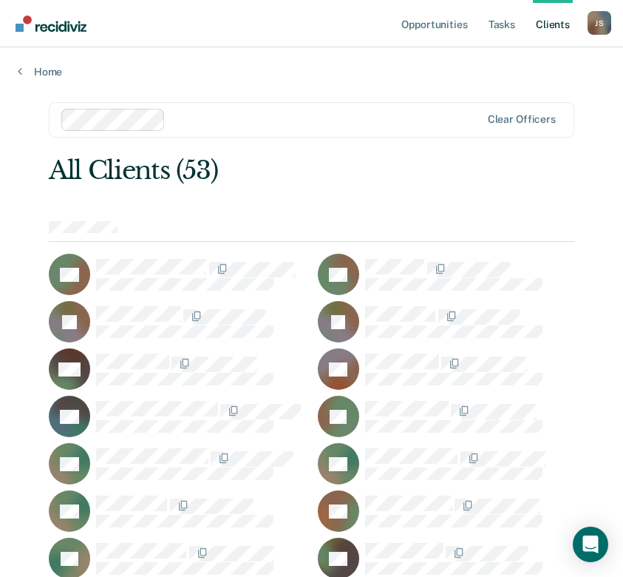
click at [44, 75] on link "Home" at bounding box center [312, 71] width 588 height 13
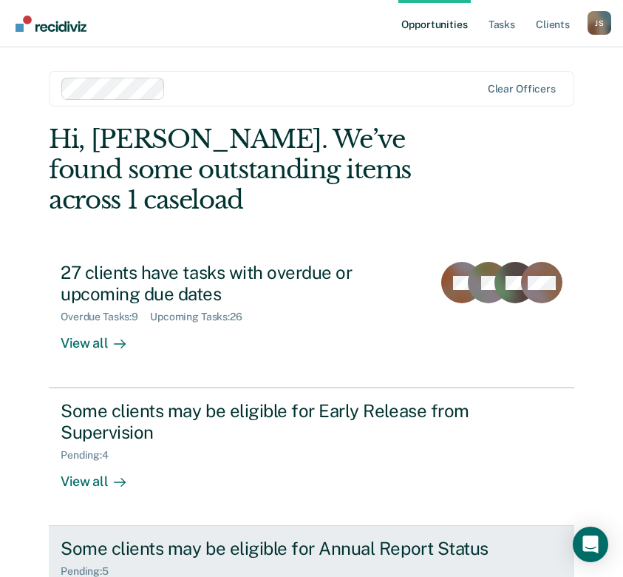
click at [211, 537] on div "Some clients may be eligible for Annual Report Status" at bounding box center [294, 547] width 466 height 21
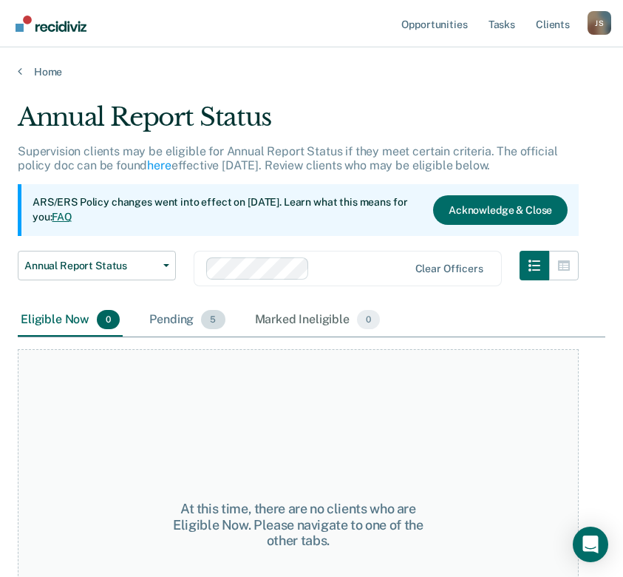
click at [189, 320] on div "Pending 5" at bounding box center [186, 320] width 81 height 33
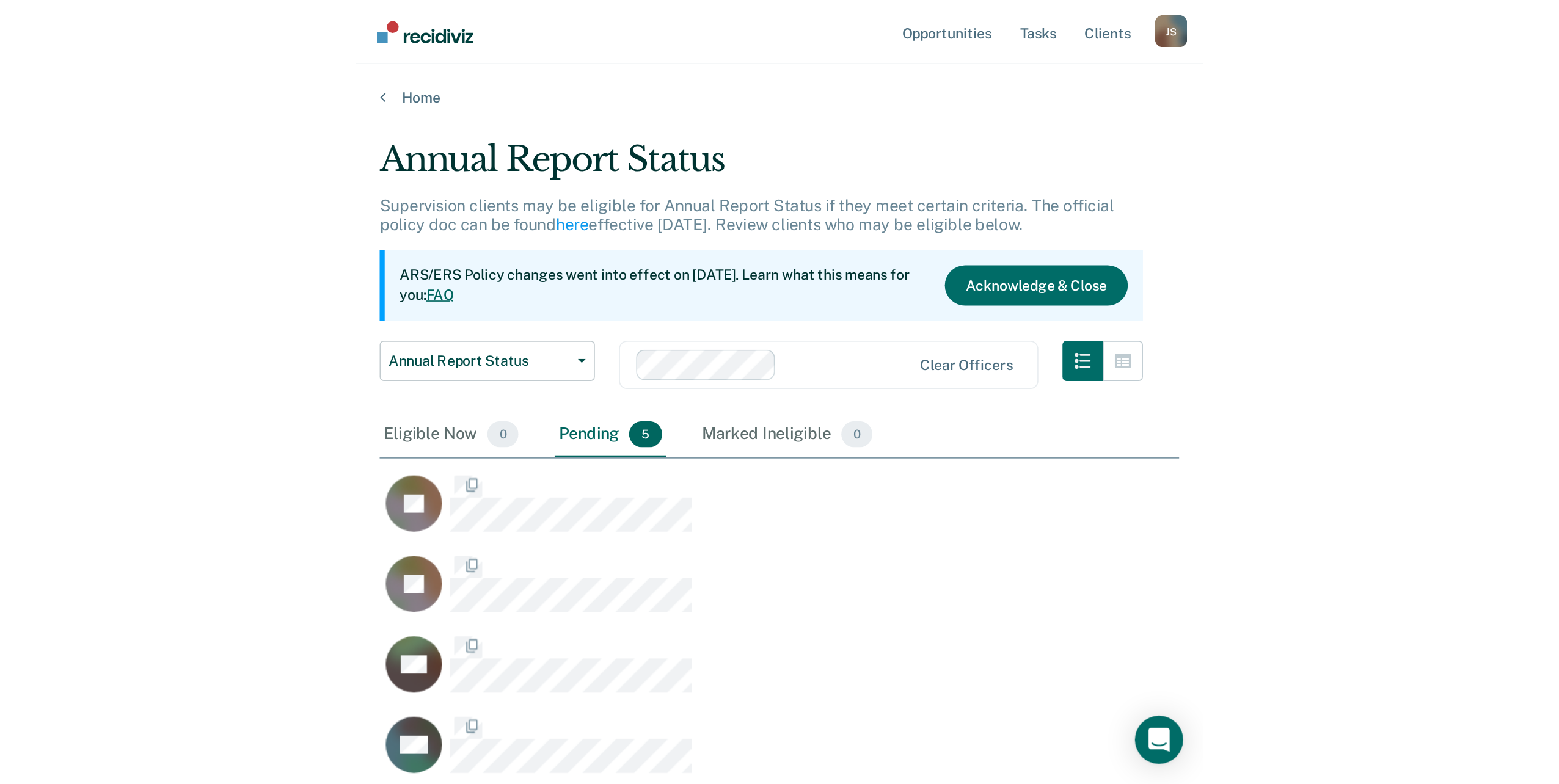
scroll to position [435, 477]
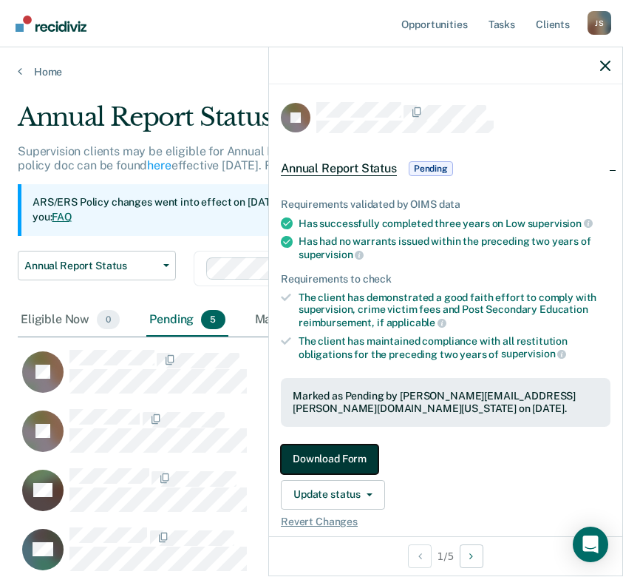
click at [340, 453] on button "Download Form" at bounding box center [330, 459] width 98 height 30
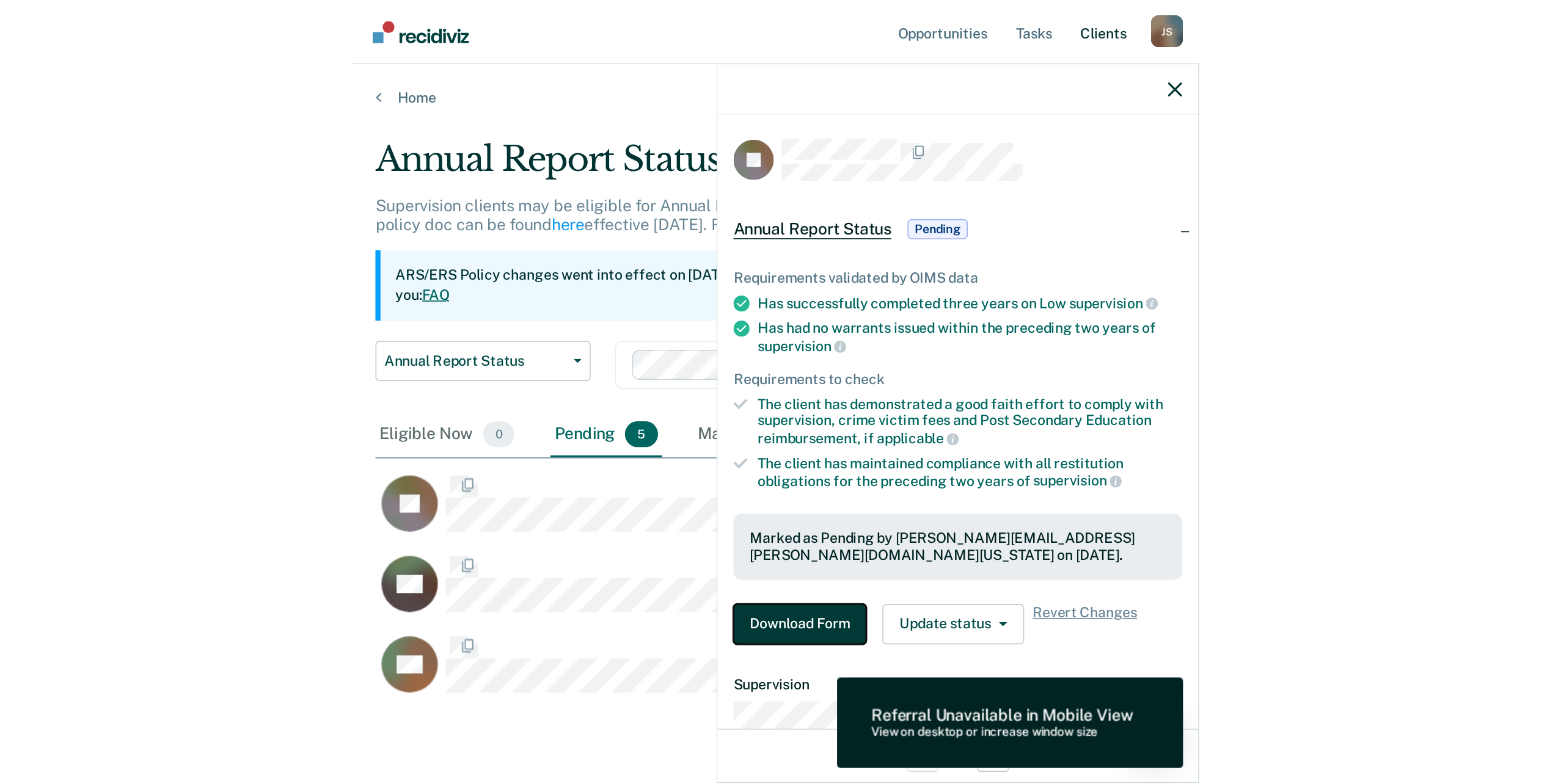
scroll to position [599, 1520]
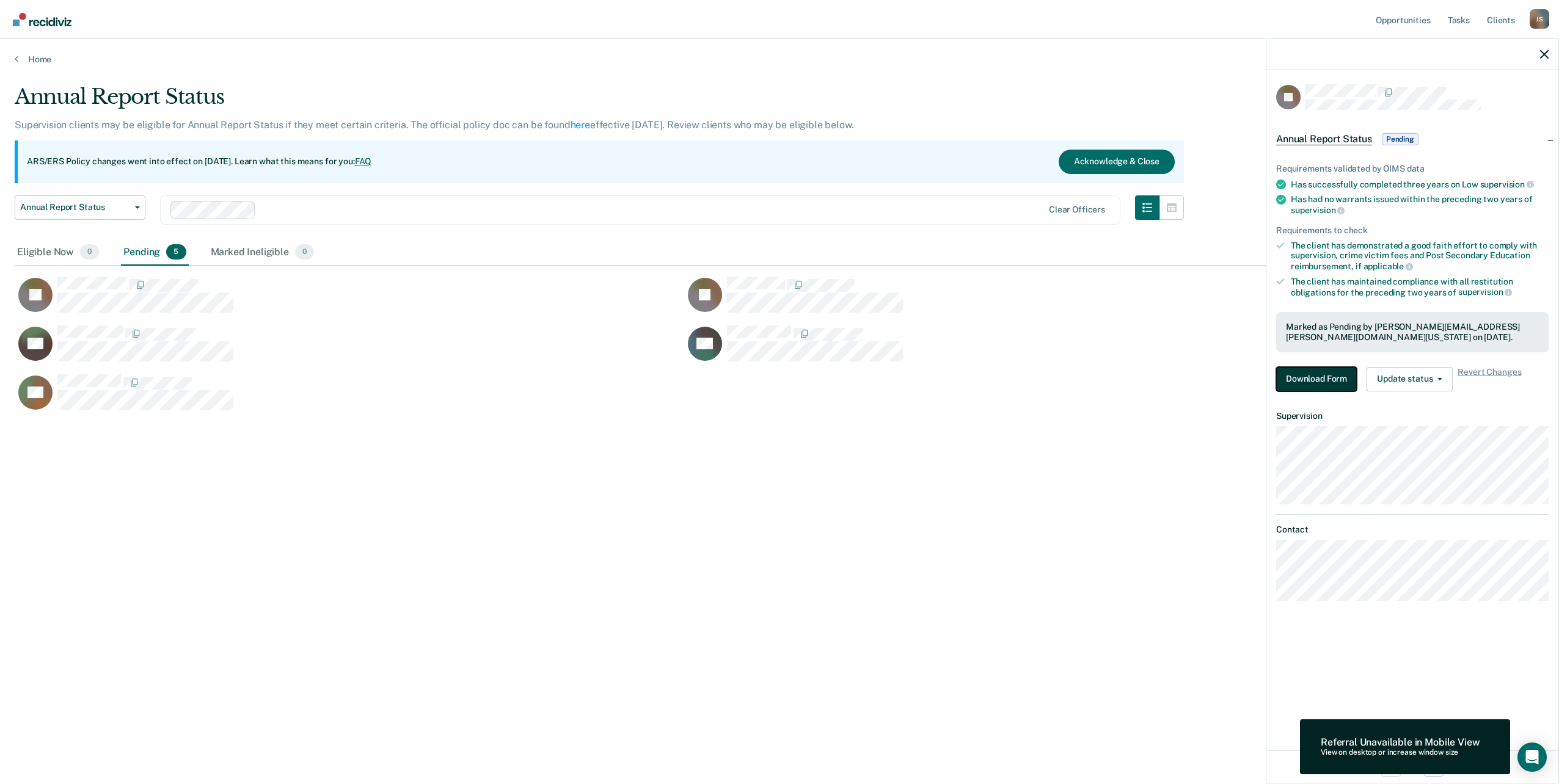
click at [524, 378] on button "Download Form" at bounding box center [1316, 379] width 81 height 25
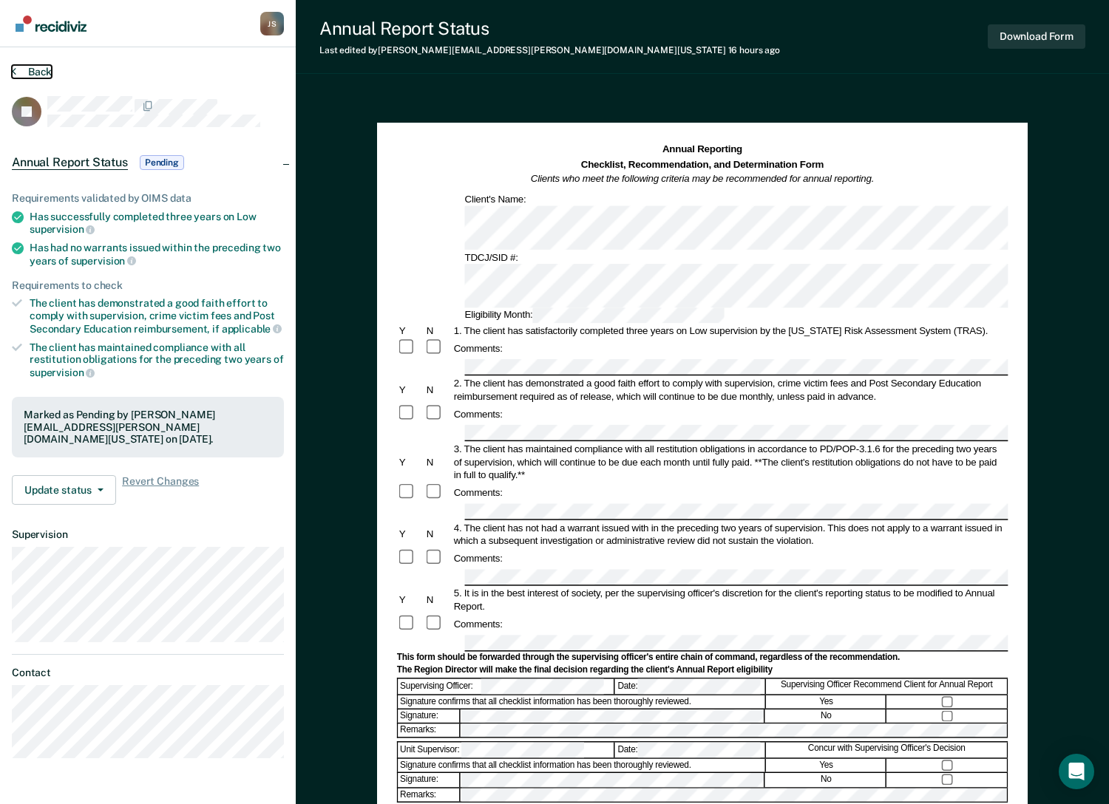
click at [15, 74] on icon at bounding box center [14, 71] width 4 height 12
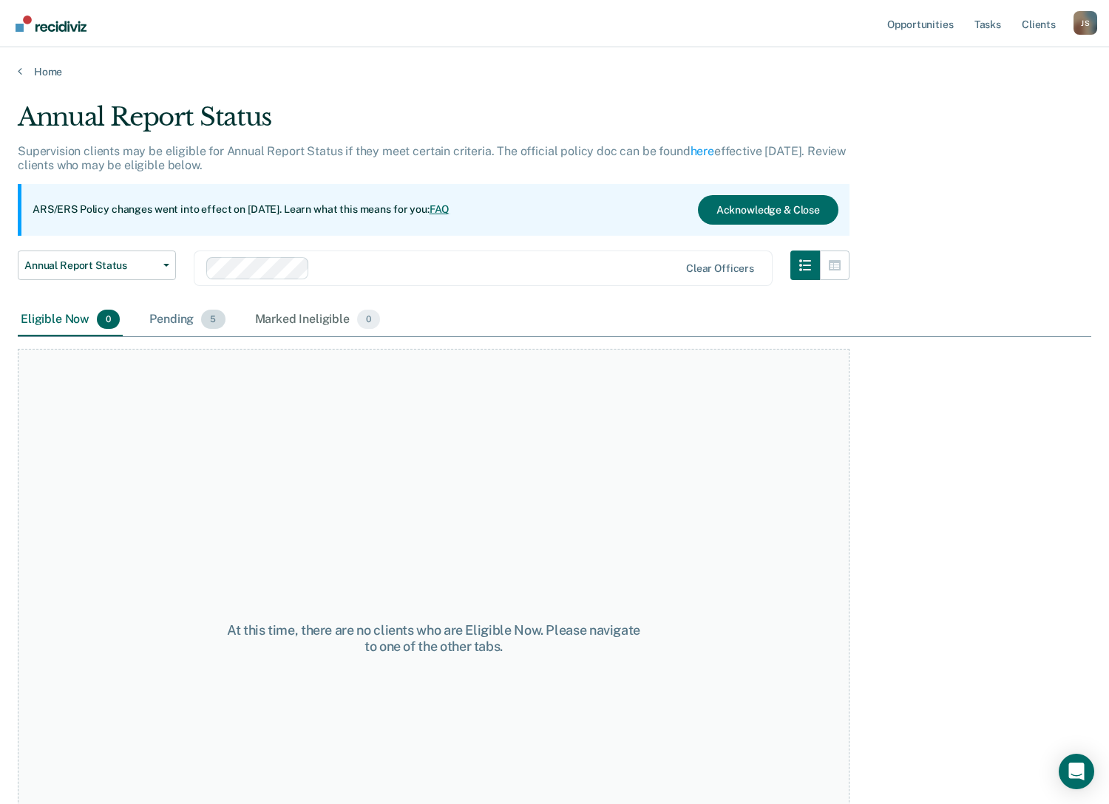
click at [157, 325] on div "Pending 5" at bounding box center [186, 320] width 81 height 33
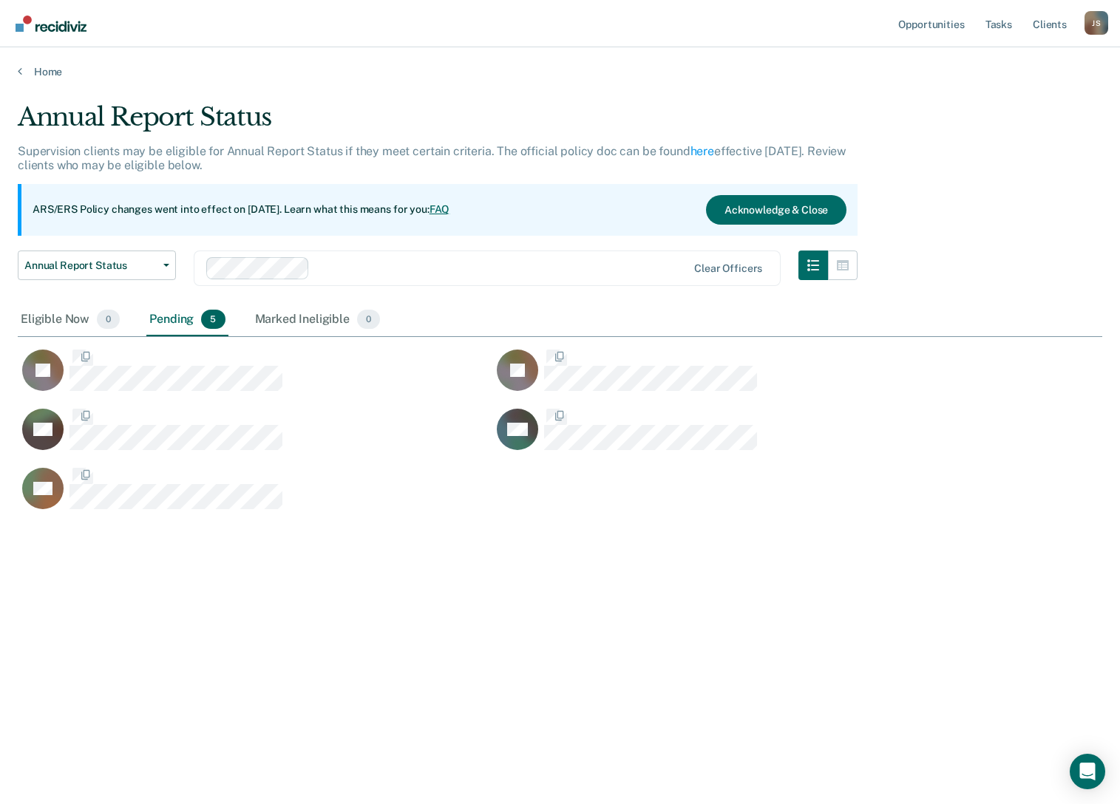
scroll to position [580, 1073]
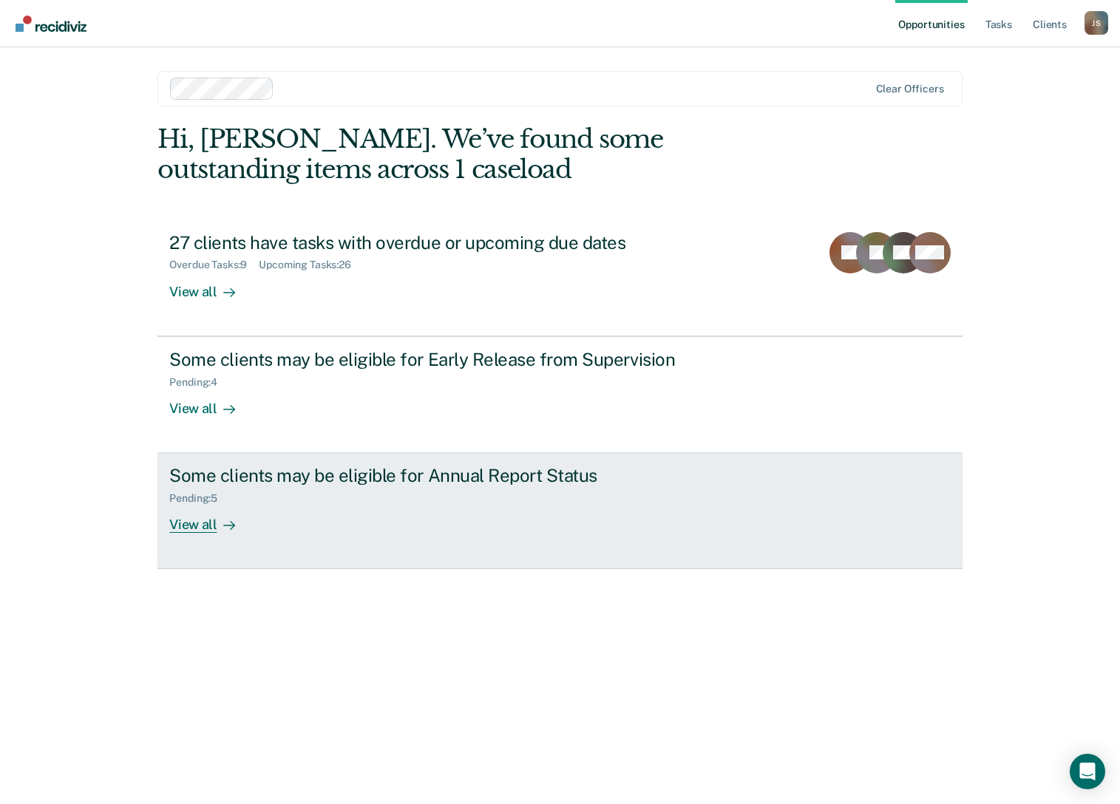
click at [333, 478] on div "Some clients may be eligible for Annual Report Status" at bounding box center [428, 475] width 519 height 21
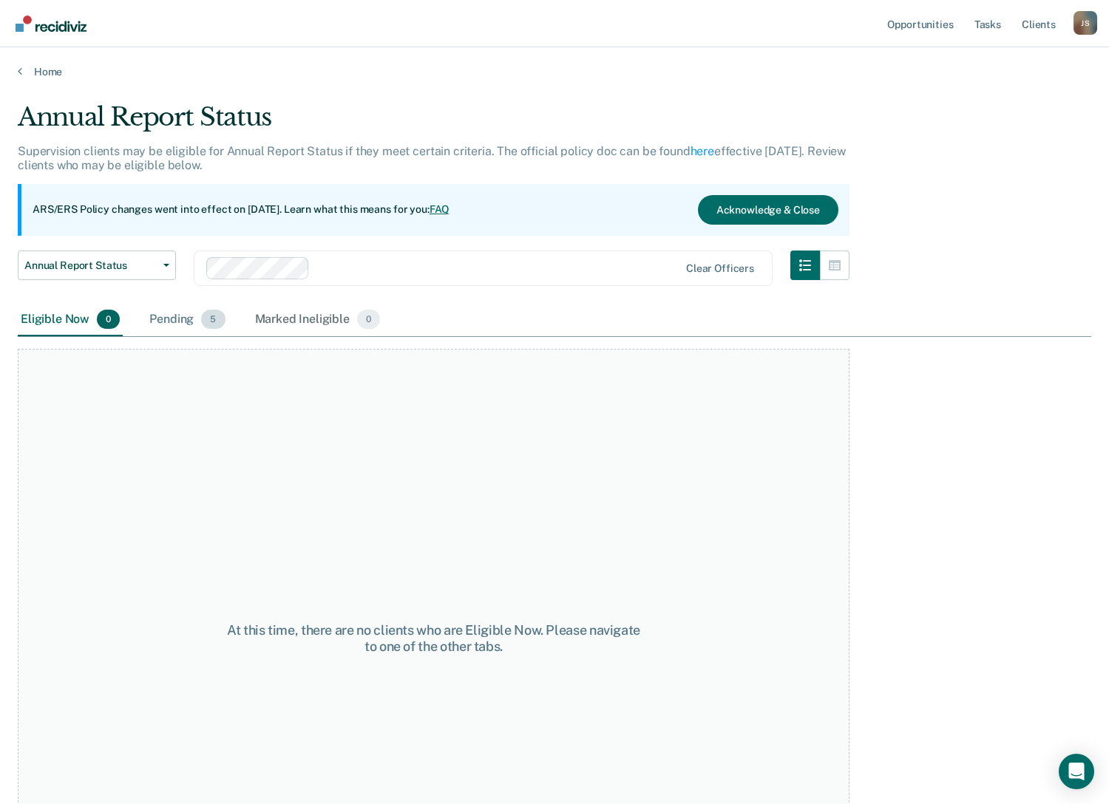
click at [161, 323] on div "Pending 5" at bounding box center [186, 320] width 81 height 33
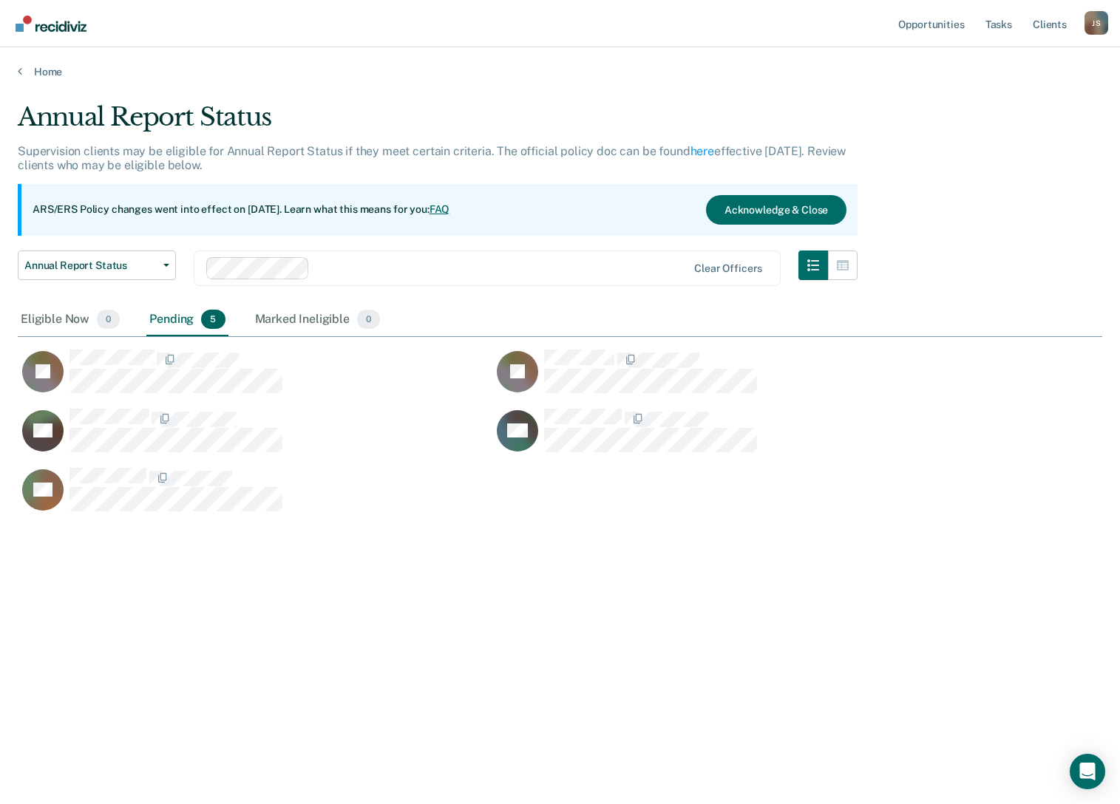
scroll to position [580, 1073]
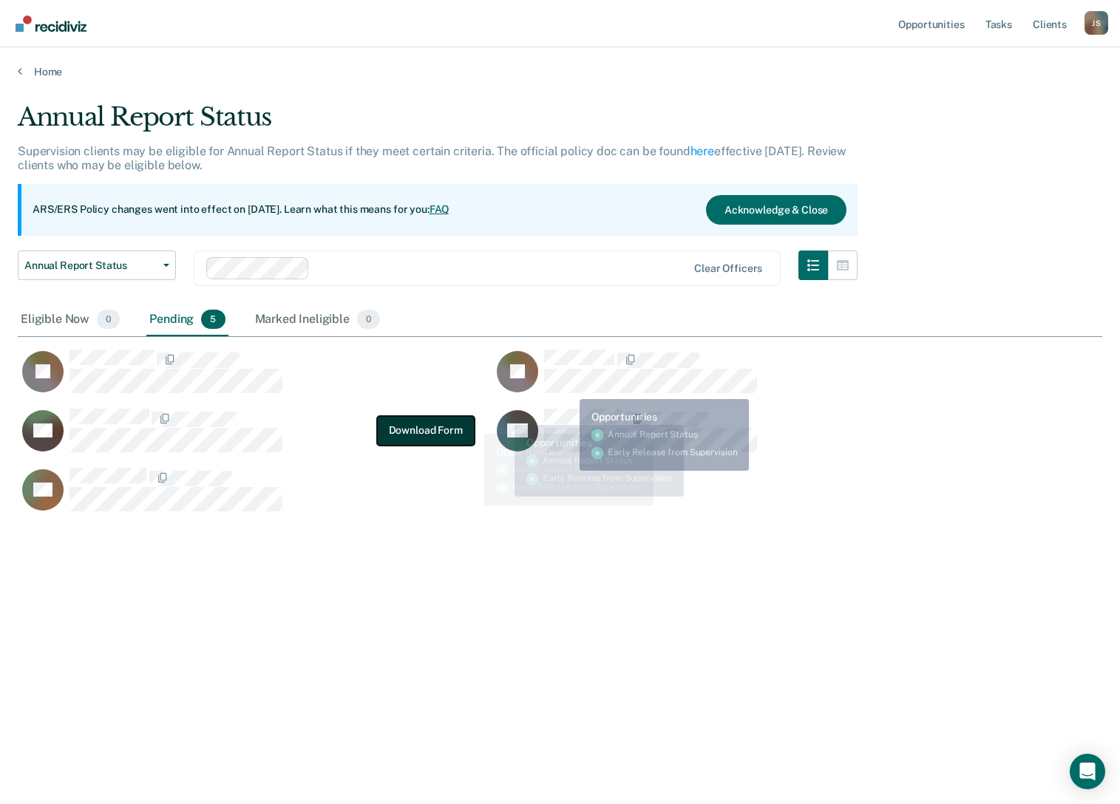
click at [406, 434] on button "Download Form" at bounding box center [426, 430] width 98 height 30
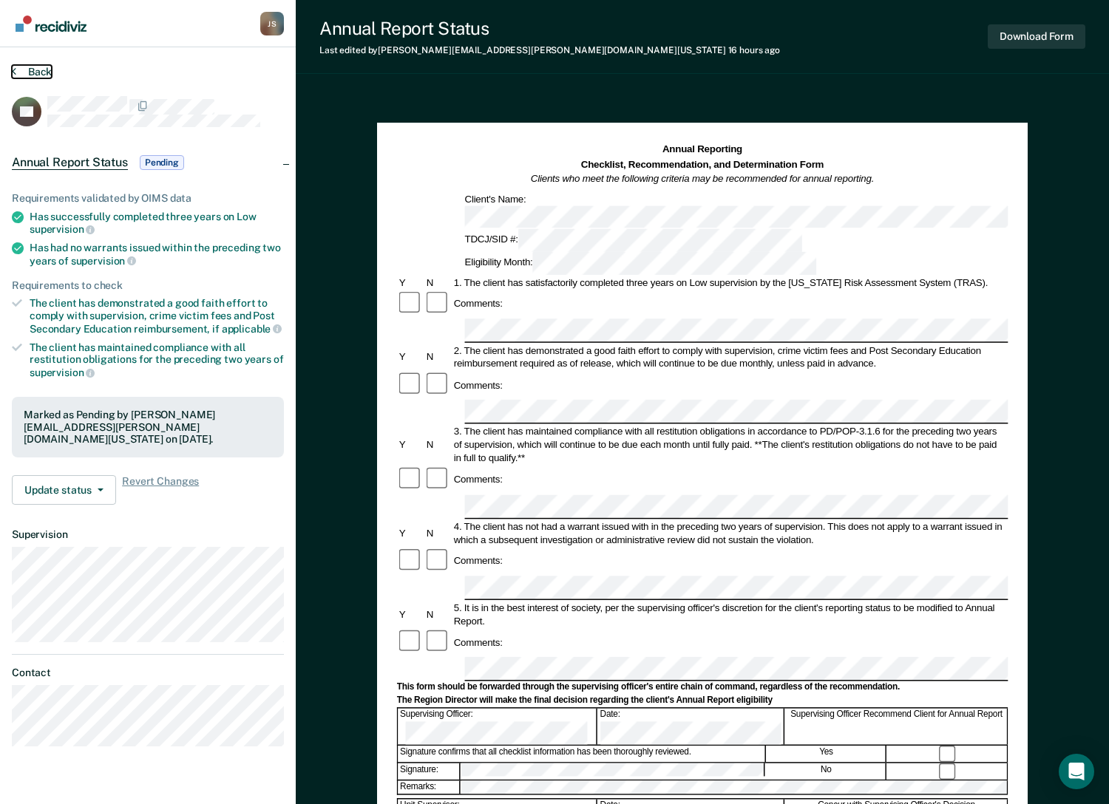
click at [24, 74] on button "Back" at bounding box center [32, 71] width 40 height 13
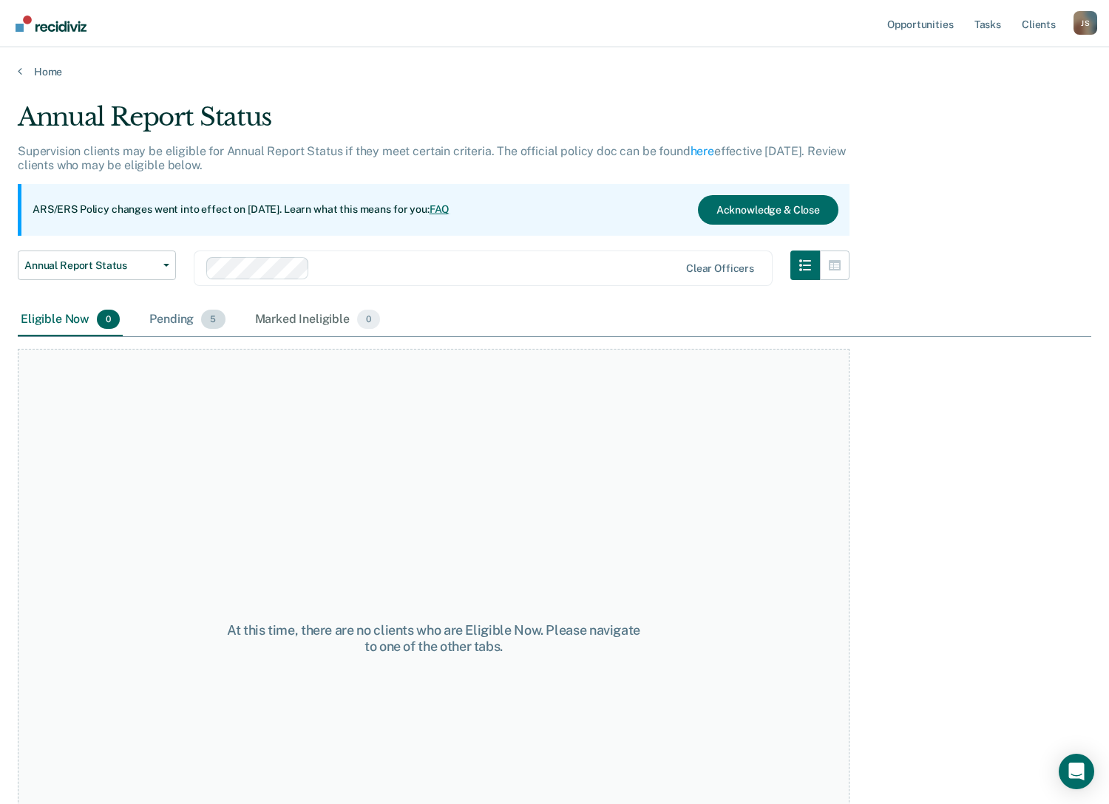
click at [191, 314] on div "Pending 5" at bounding box center [186, 320] width 81 height 33
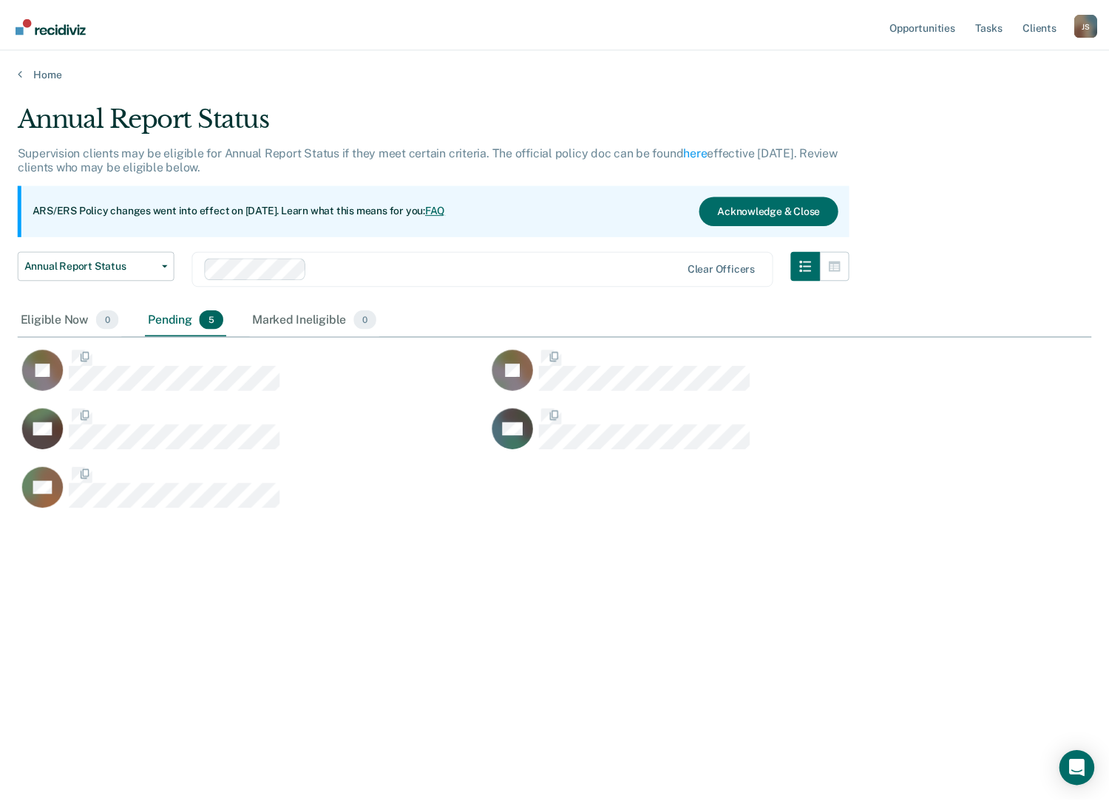
scroll to position [580, 1073]
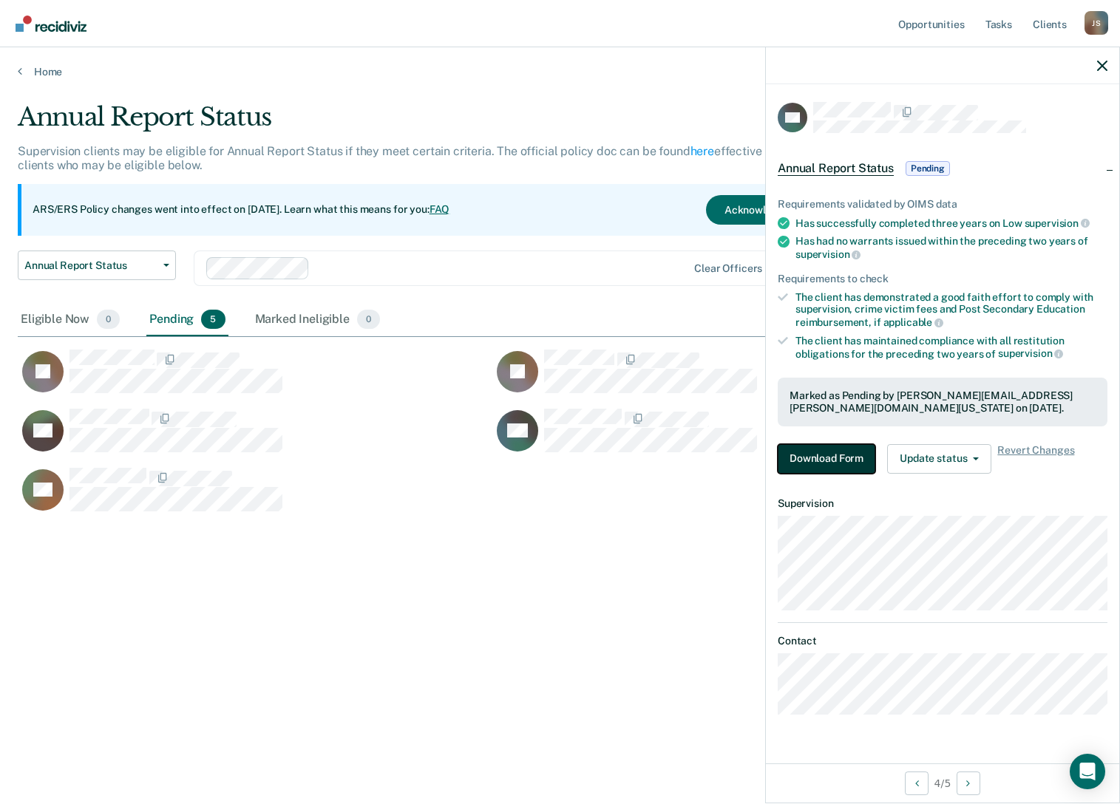
click at [841, 466] on button "Download Form" at bounding box center [827, 459] width 98 height 30
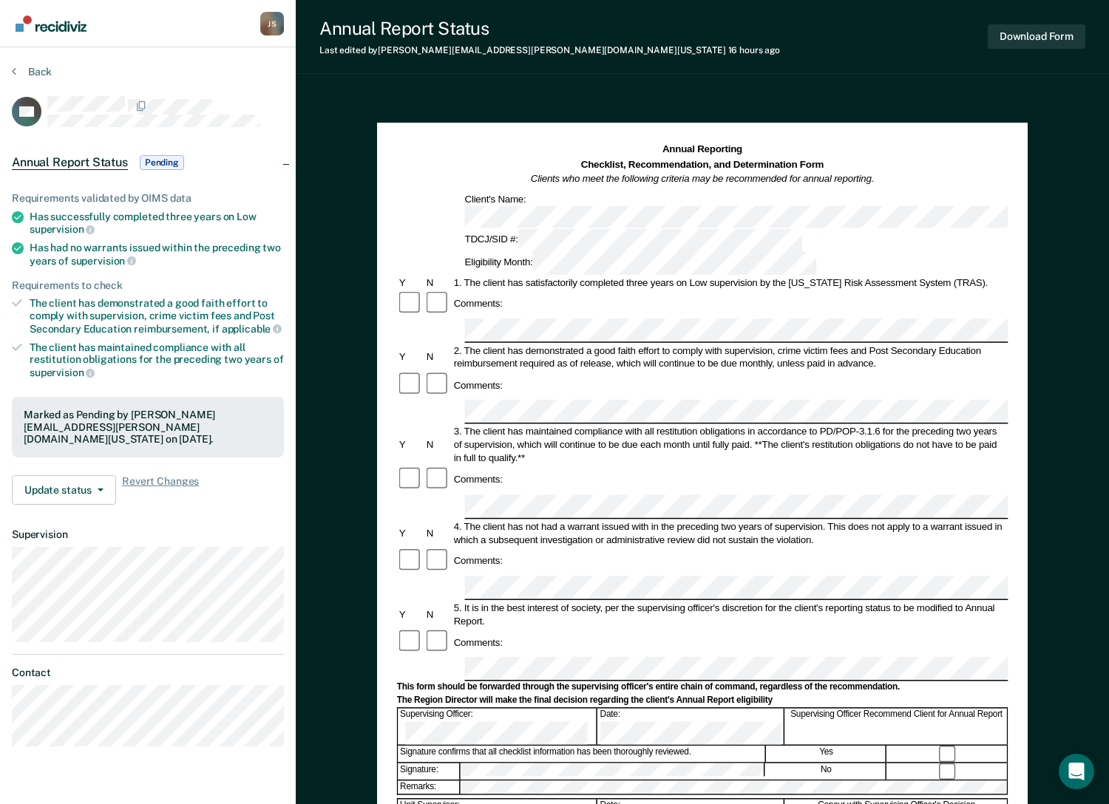
click at [396, 93] on div "Annual Reporting Checklist, Recommendation, and Determination Form Clients who …" at bounding box center [702, 589] width 813 height 994
click at [33, 72] on button "Back" at bounding box center [32, 71] width 40 height 13
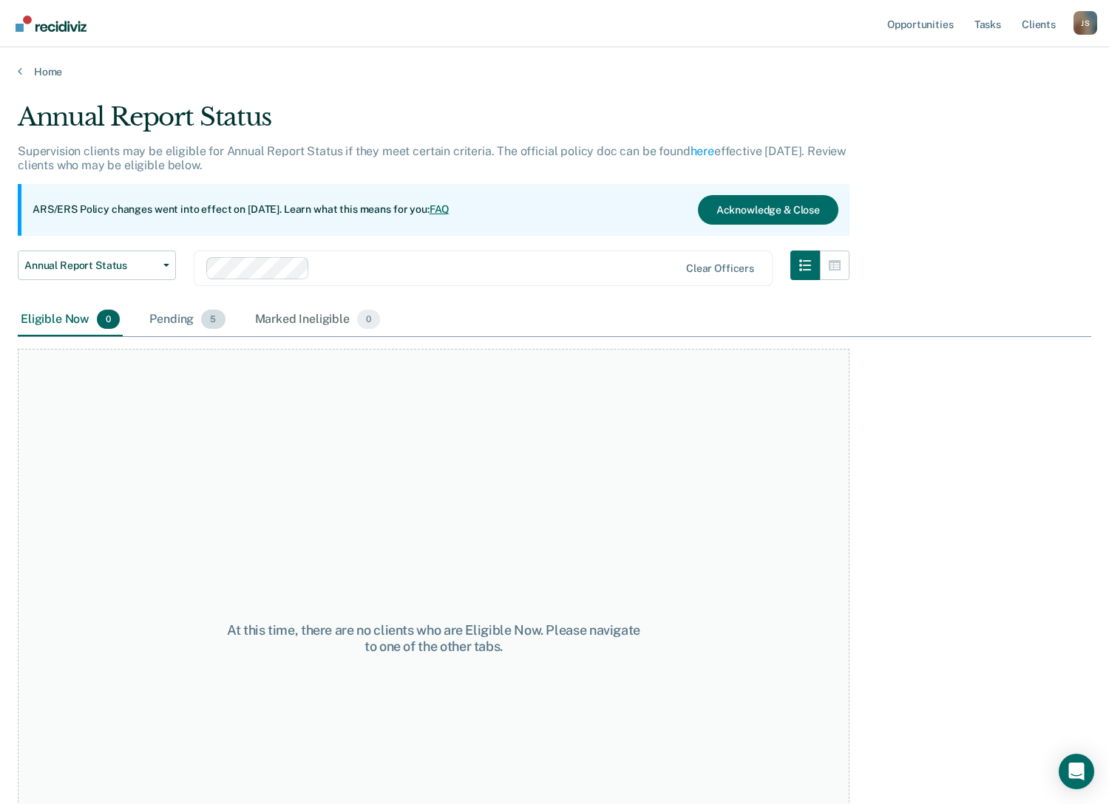
click at [183, 322] on div "Pending 5" at bounding box center [186, 320] width 81 height 33
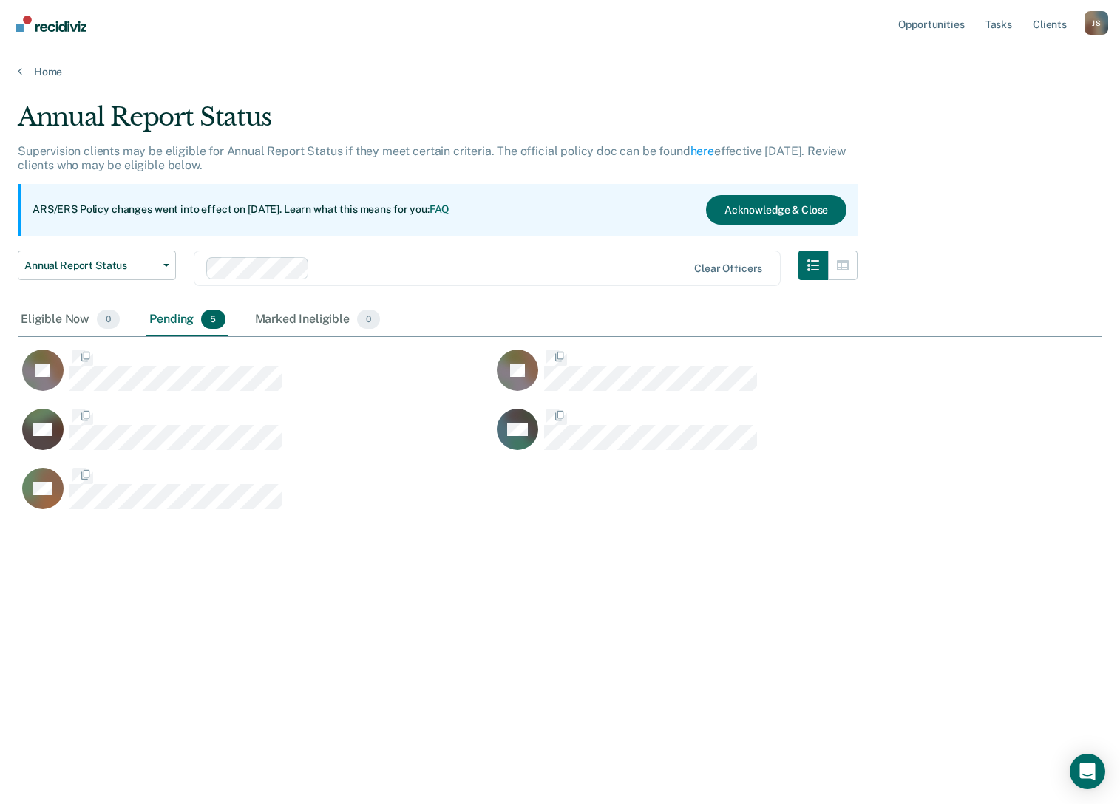
scroll to position [580, 1073]
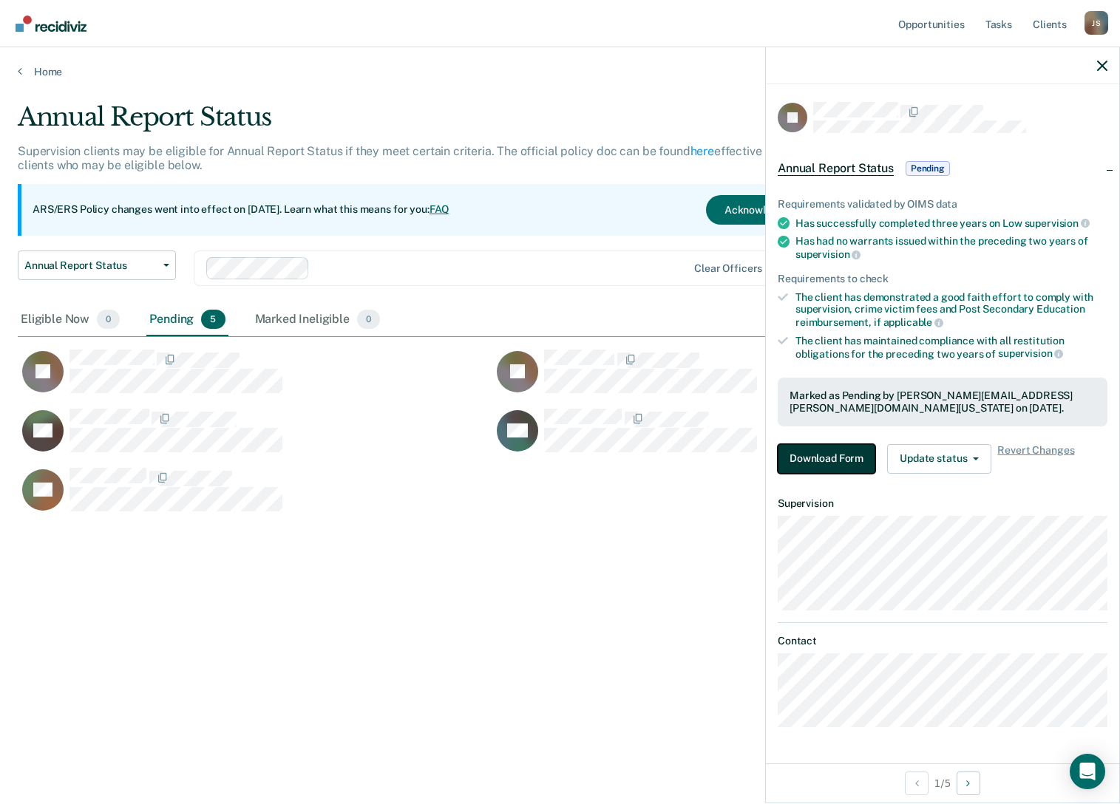
click at [801, 446] on button "Download Form" at bounding box center [827, 459] width 98 height 30
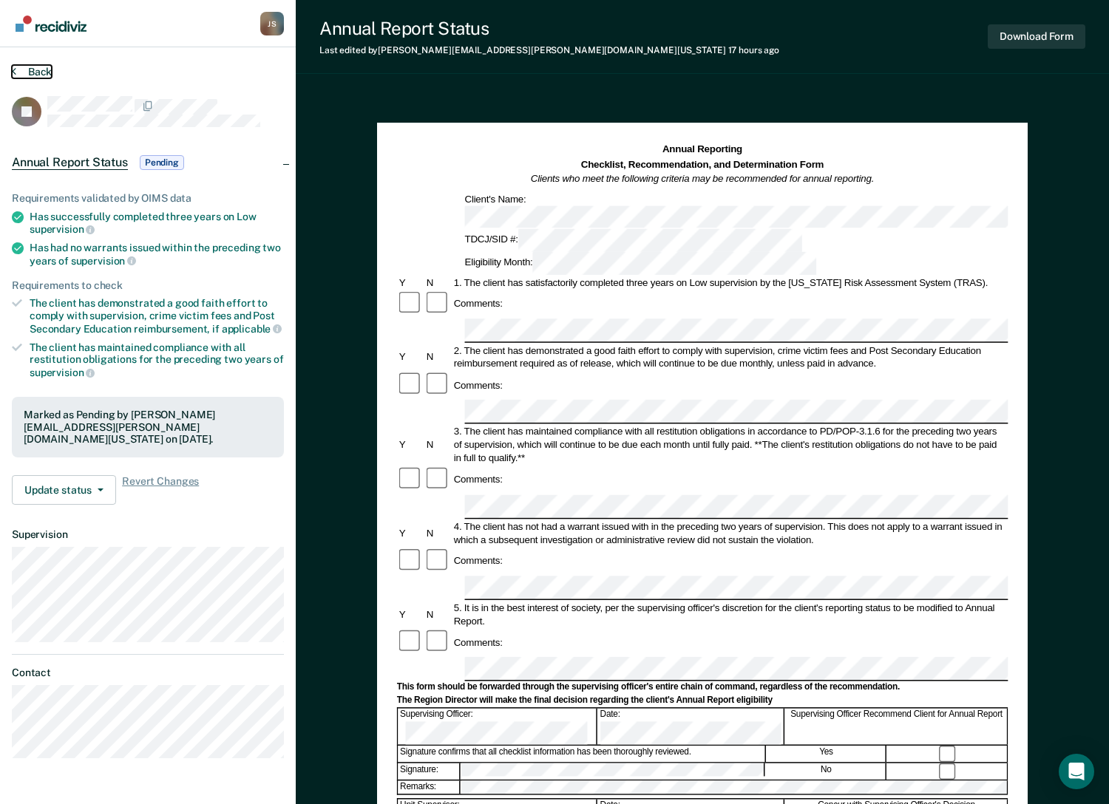
click at [31, 71] on button "Back" at bounding box center [32, 71] width 40 height 13
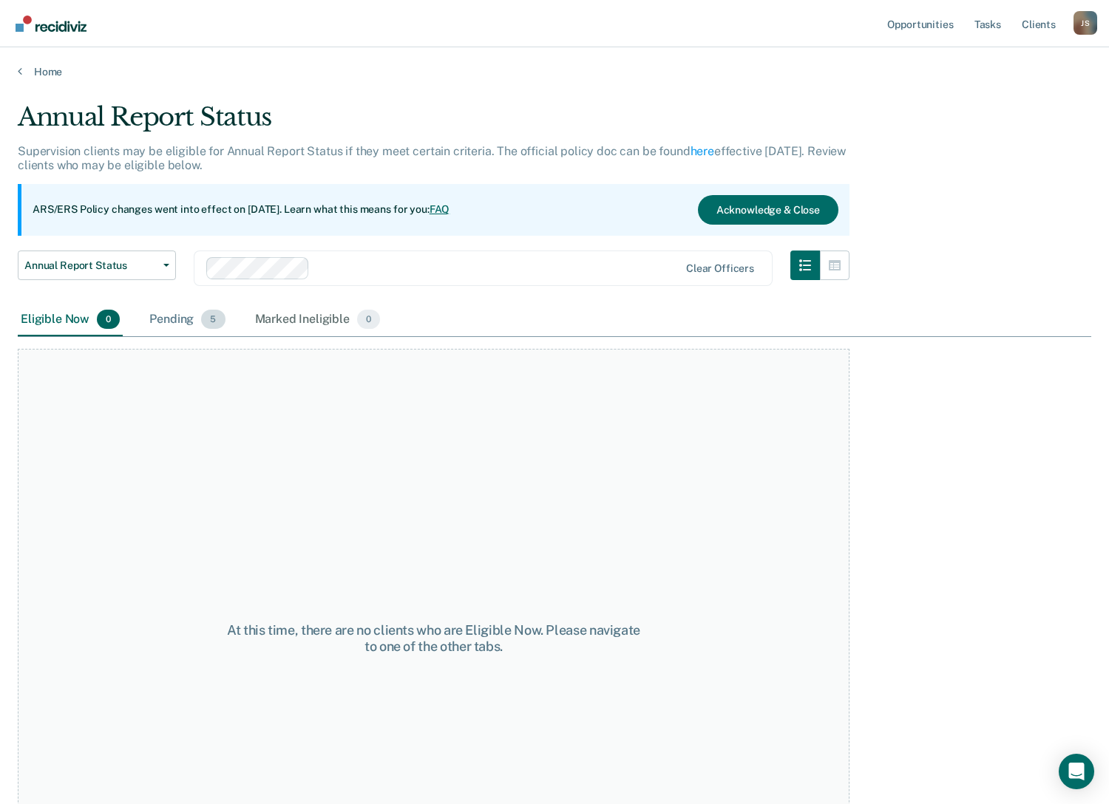
click at [171, 325] on div "Pending 5" at bounding box center [186, 320] width 81 height 33
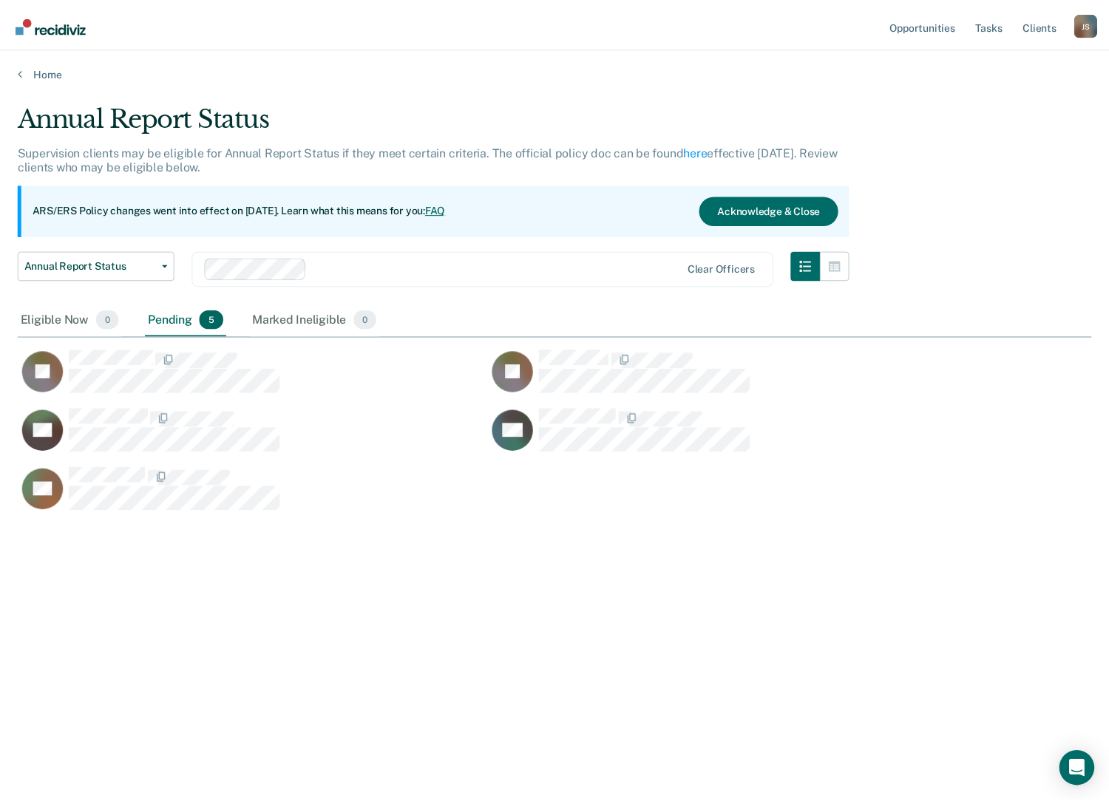
scroll to position [580, 1073]
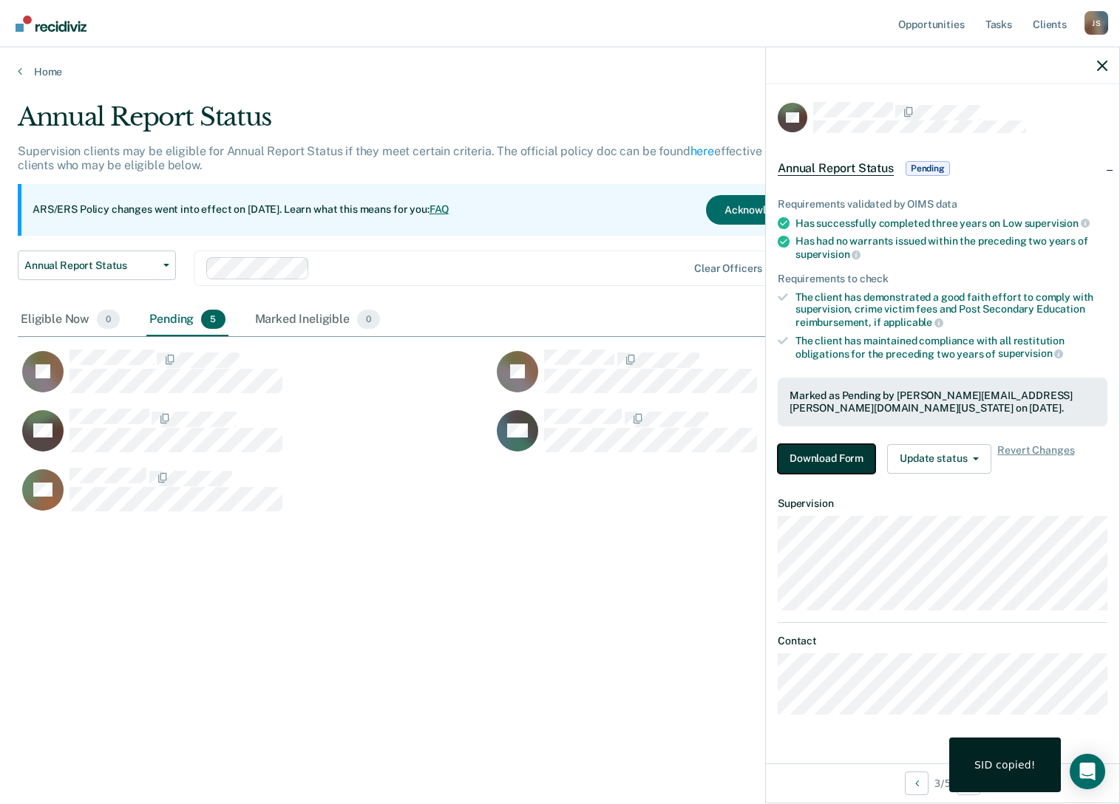
click at [840, 471] on button "Download Form" at bounding box center [827, 459] width 98 height 30
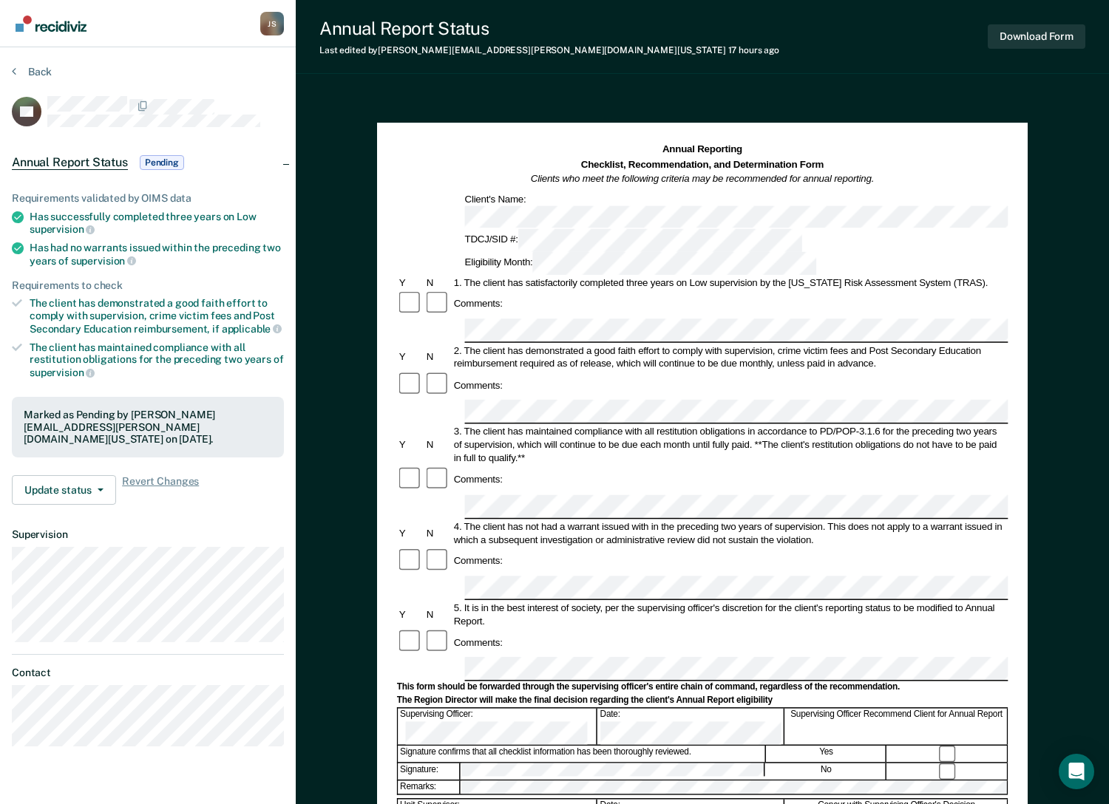
click at [1045, 180] on div "Annual Reporting Checklist, Recommendation, and Determination Form Clients who …" at bounding box center [702, 589] width 813 height 994
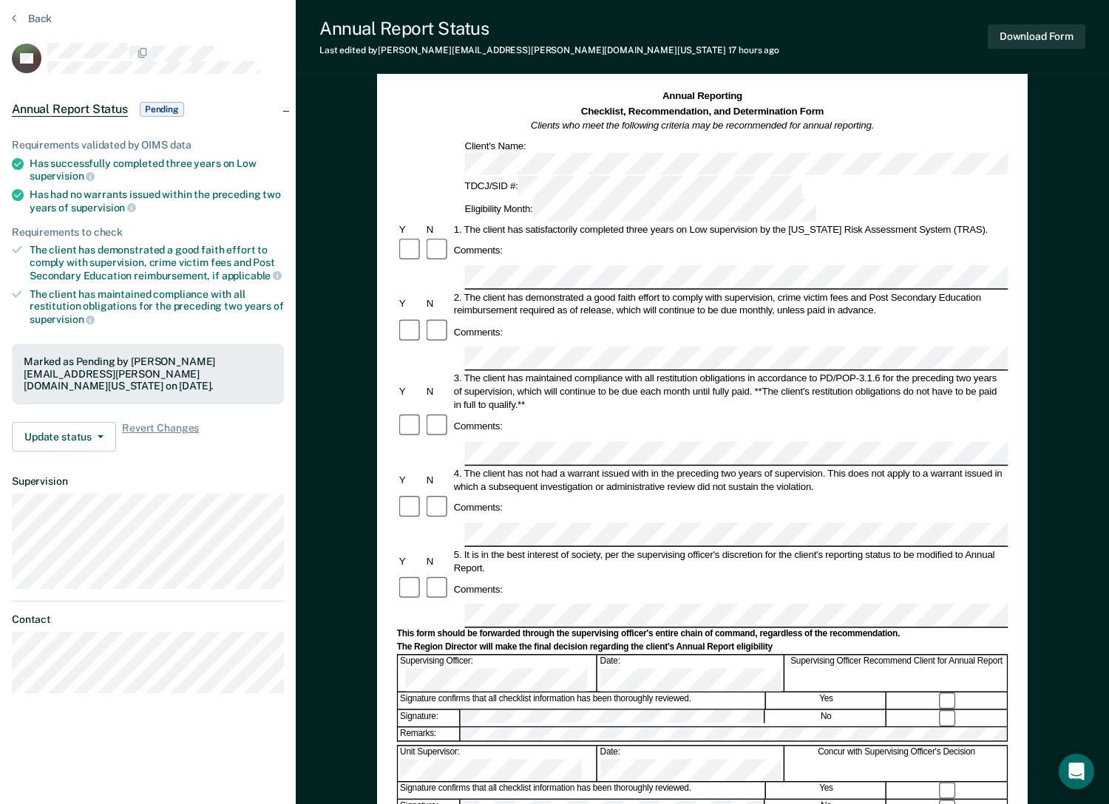
scroll to position [54, 0]
click at [1083, 465] on div "Annual Reporting Checklist, Recommendation, and Determination Form Clients who …" at bounding box center [702, 535] width 813 height 994
click at [24, 16] on button "Back" at bounding box center [32, 17] width 40 height 13
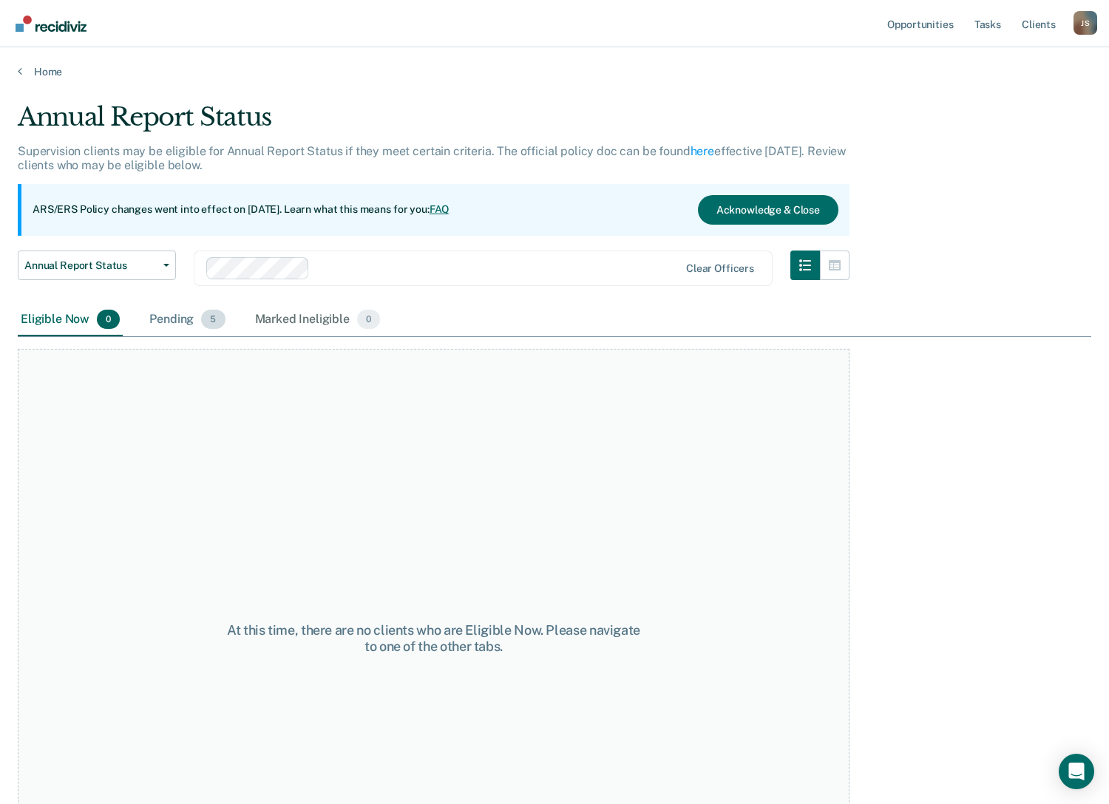
click at [162, 314] on div "Pending 5" at bounding box center [186, 320] width 81 height 33
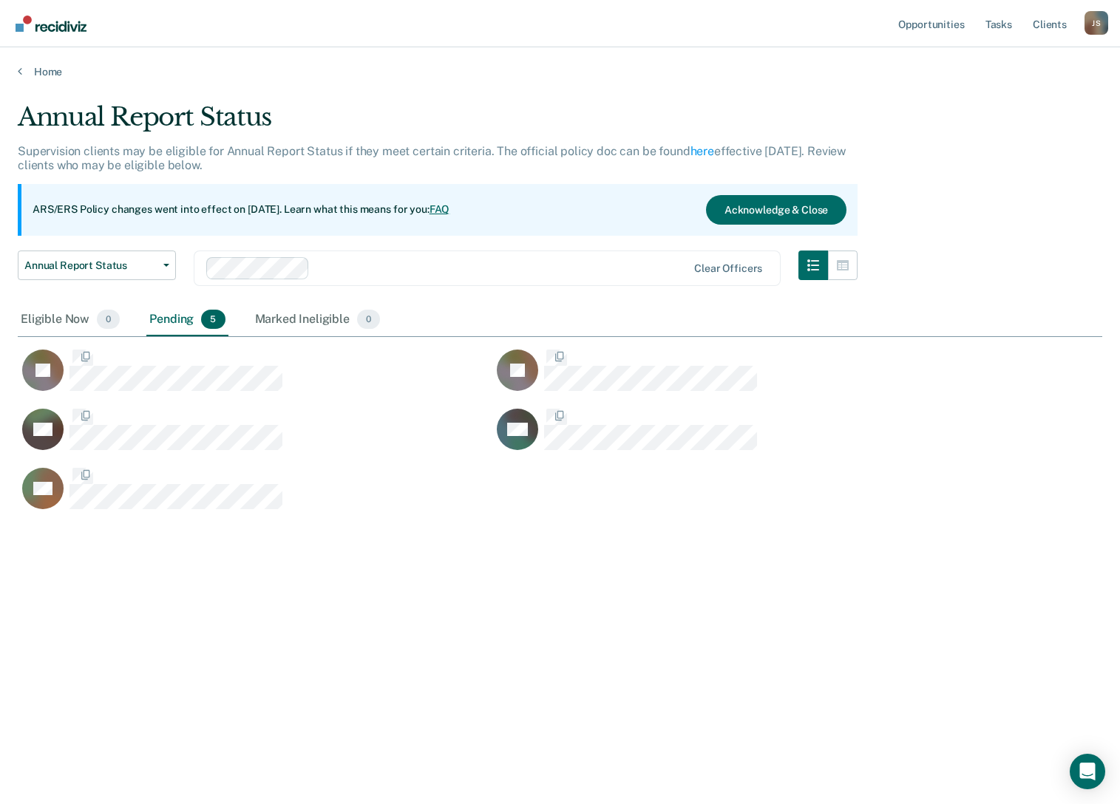
scroll to position [580, 1073]
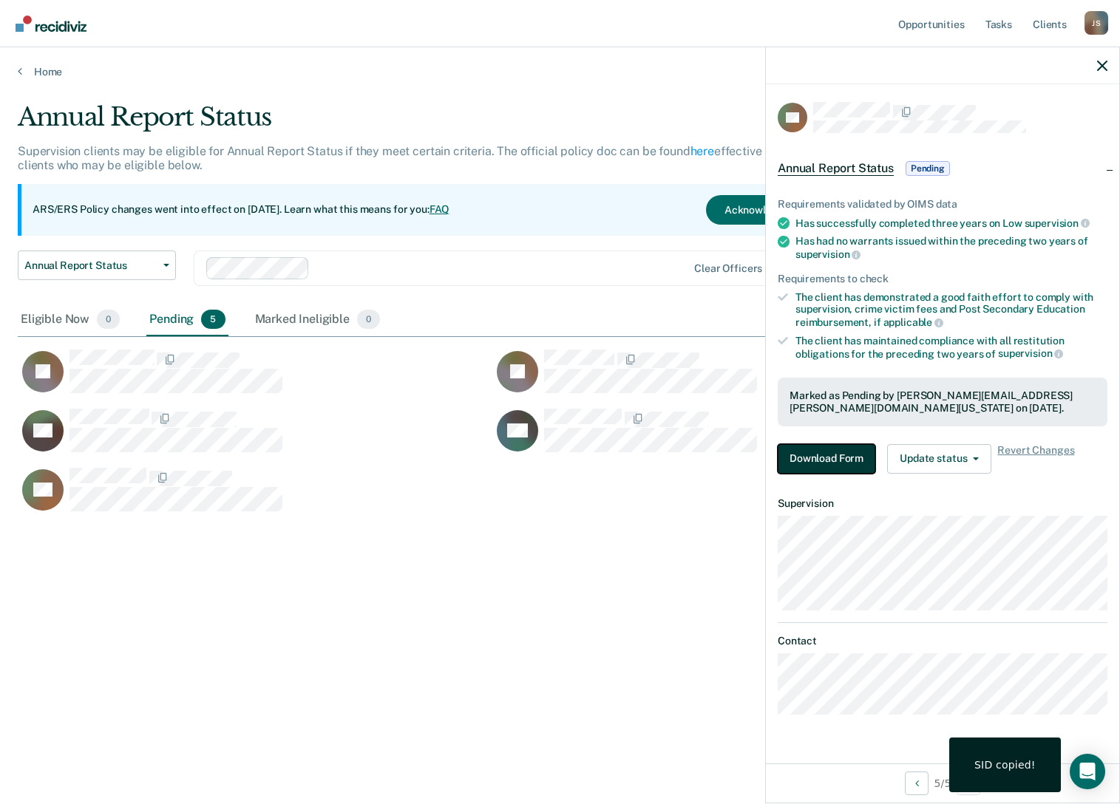
click at [861, 452] on button "Download Form" at bounding box center [827, 459] width 98 height 30
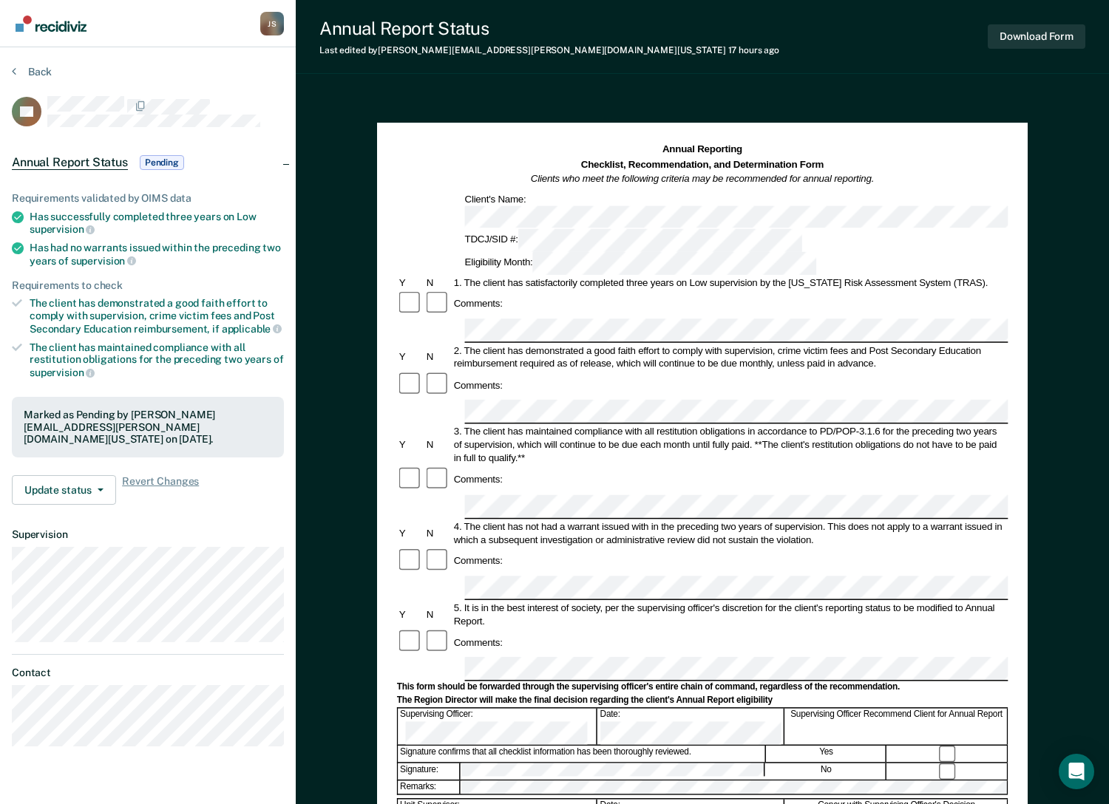
click at [993, 104] on div "Annual Reporting Checklist, Recommendation, and Determination Form Clients who …" at bounding box center [702, 589] width 813 height 994
click at [43, 76] on button "Back" at bounding box center [32, 71] width 40 height 13
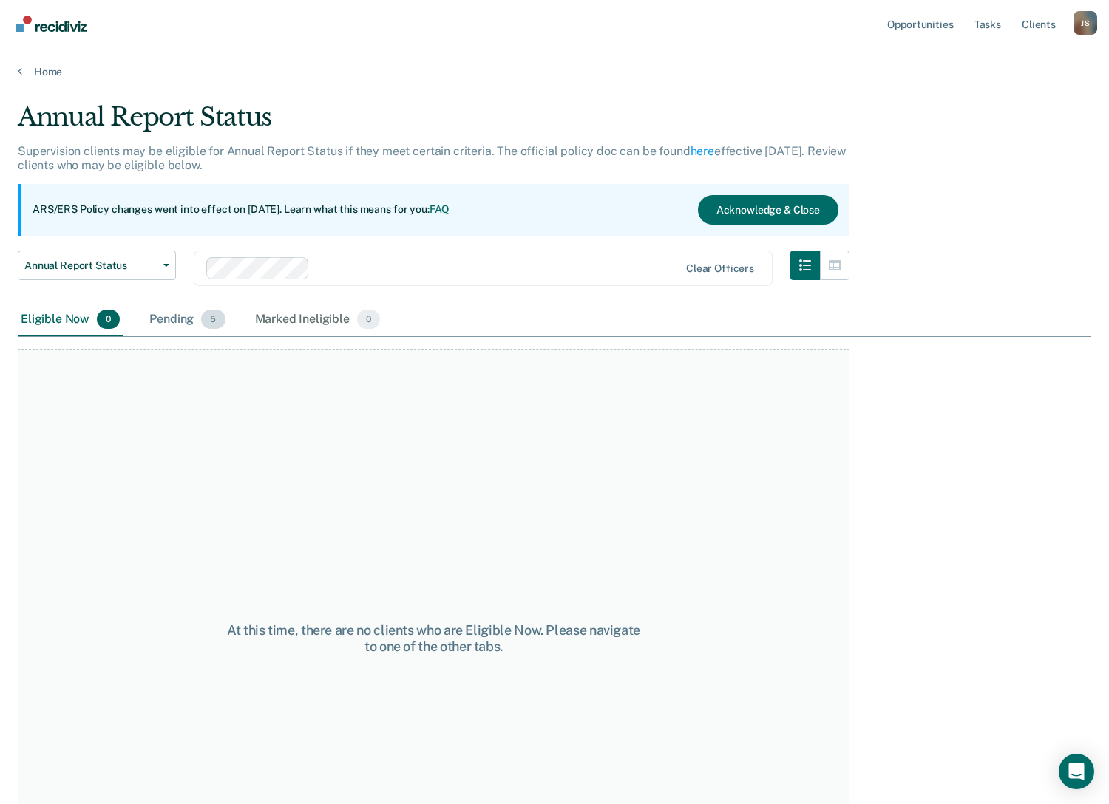
click at [196, 313] on div "Pending 5" at bounding box center [186, 320] width 81 height 33
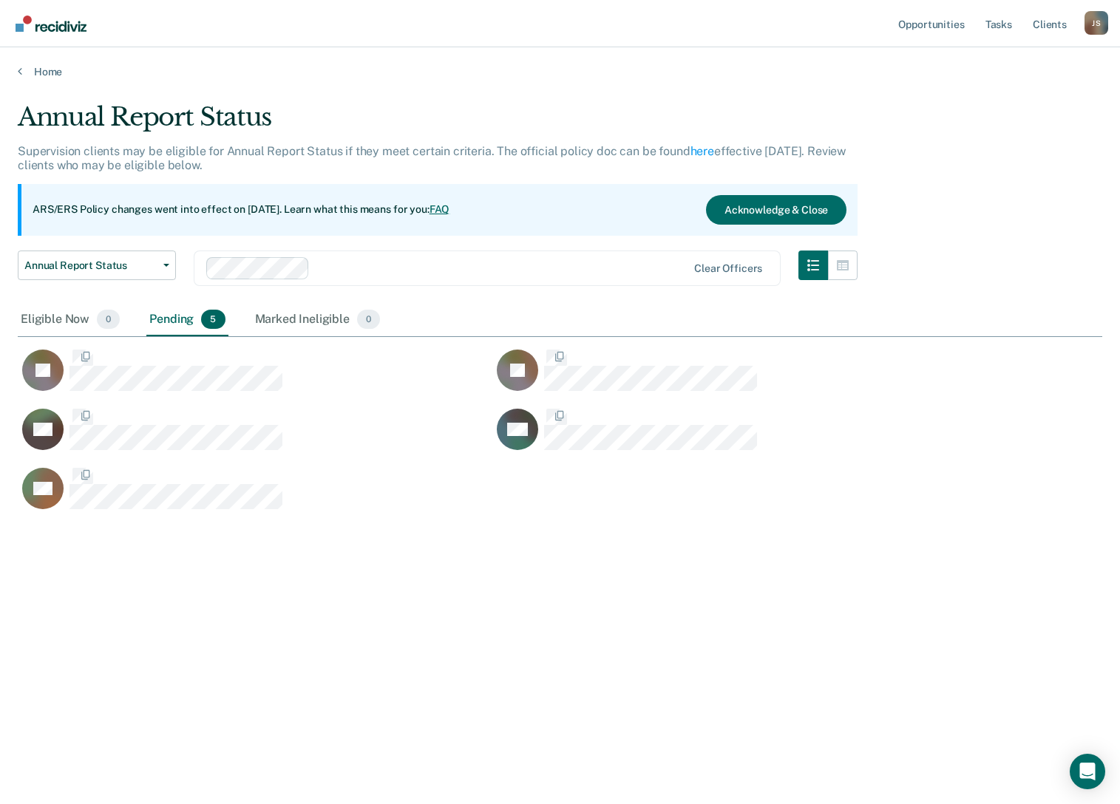
scroll to position [580, 1073]
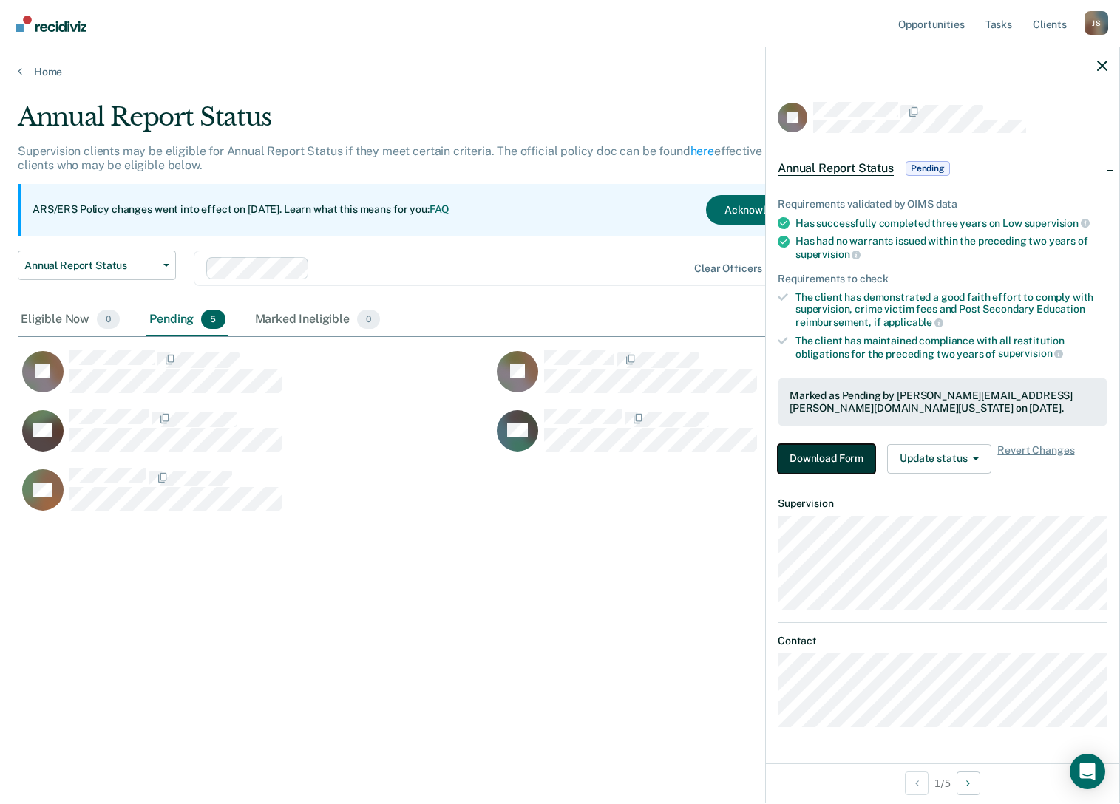
click at [795, 449] on button "Download Form" at bounding box center [827, 459] width 98 height 30
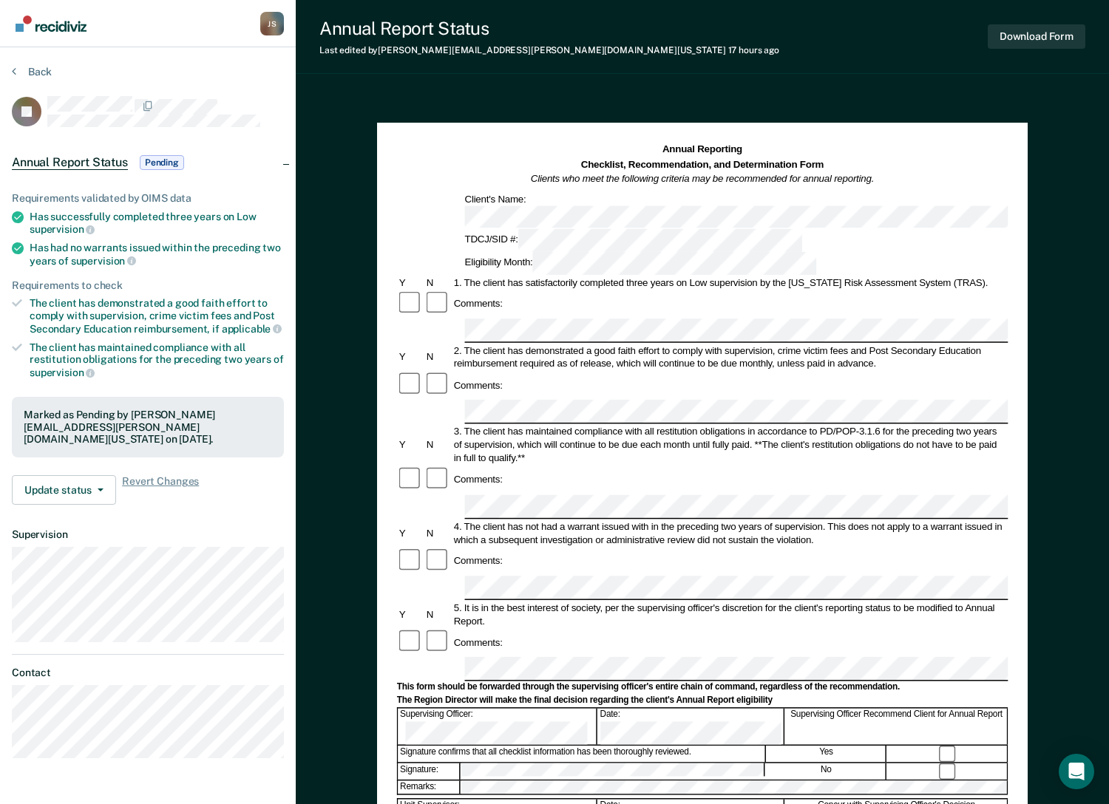
click at [1089, 418] on div "Annual Reporting Checklist, Recommendation, and Determination Form Clients who …" at bounding box center [702, 589] width 813 height 994
click at [50, 66] on button "Back" at bounding box center [32, 71] width 40 height 13
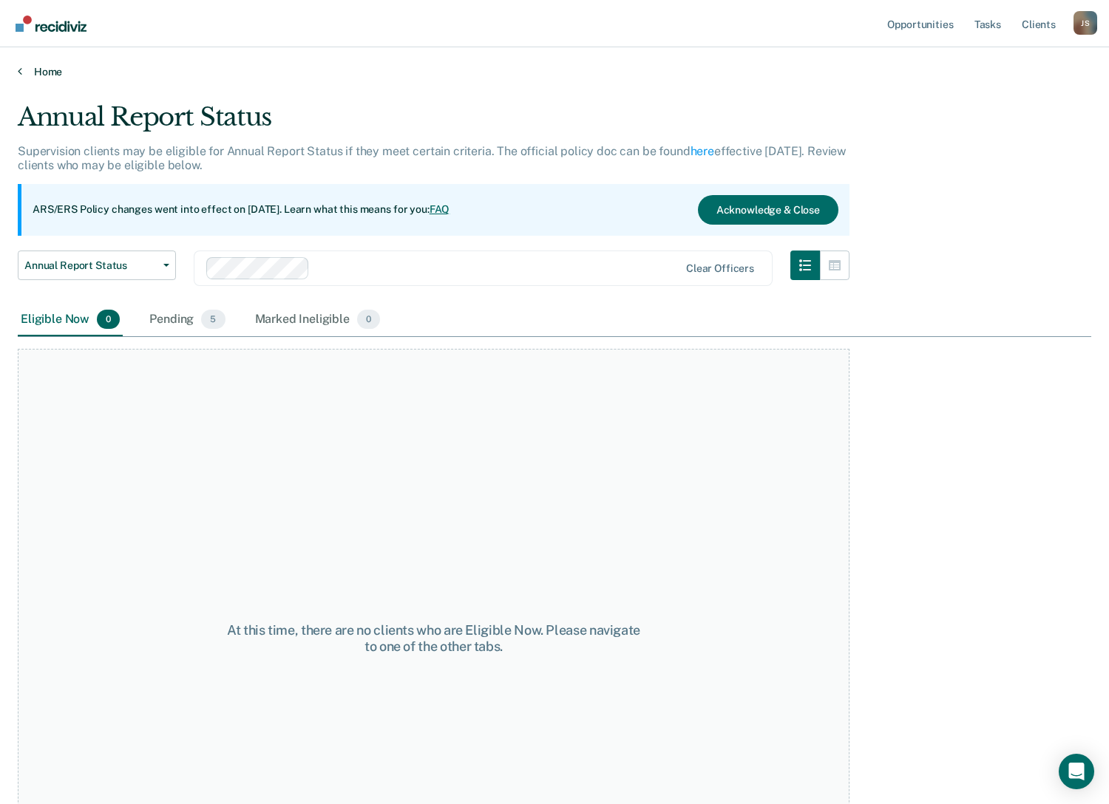
click at [52, 69] on link "Home" at bounding box center [554, 71] width 1073 height 13
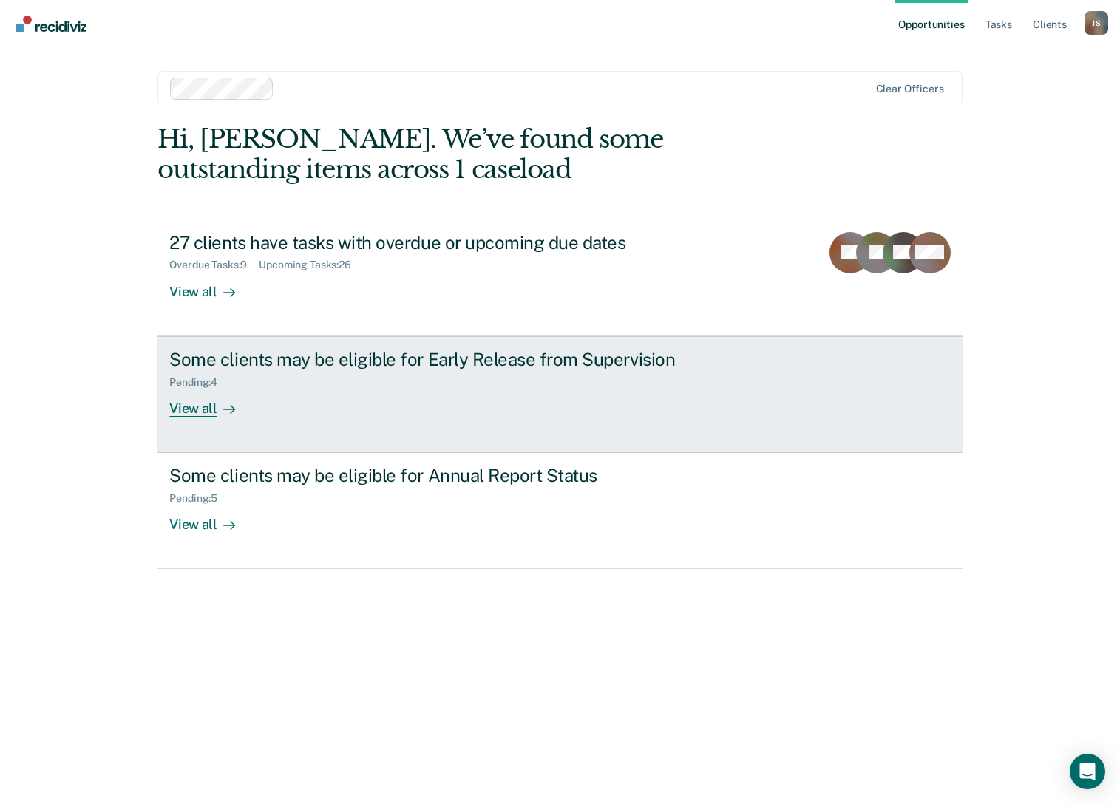
click at [352, 367] on div "Some clients may be eligible for Early Release from Supervision" at bounding box center [428, 359] width 519 height 21
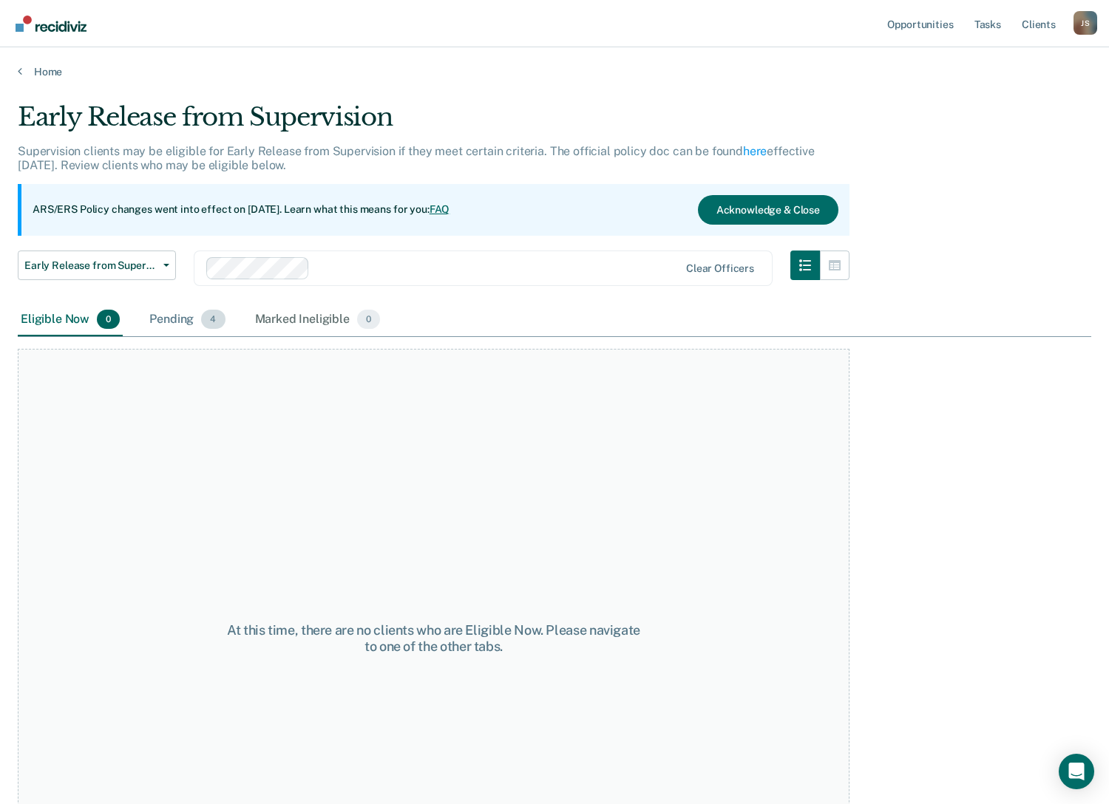
click at [189, 317] on div "Pending 4" at bounding box center [186, 320] width 81 height 33
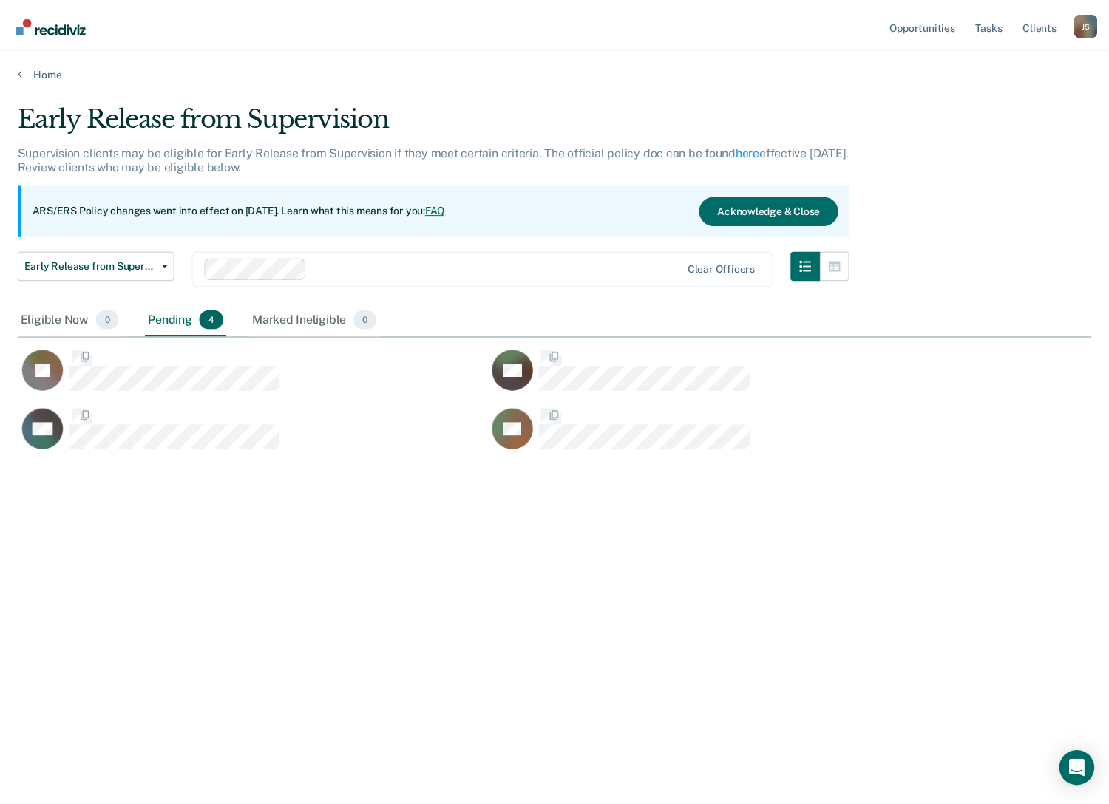
scroll to position [580, 1073]
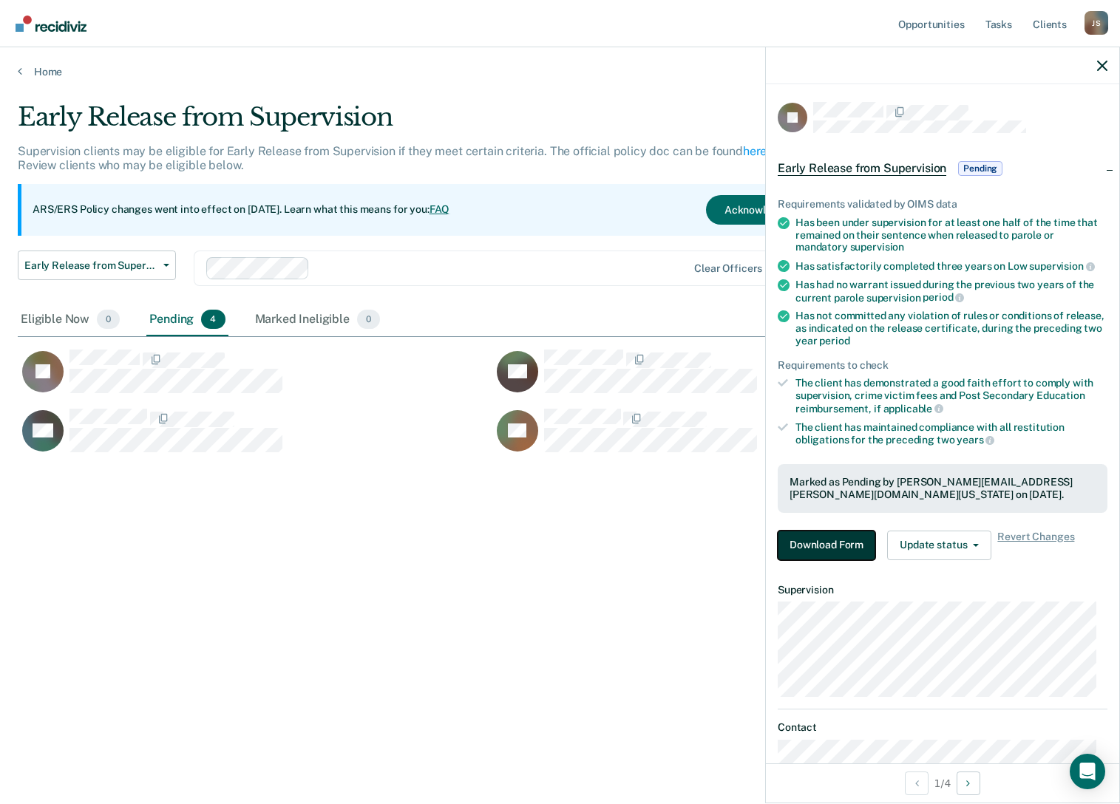
click at [825, 543] on button "Download Form" at bounding box center [827, 546] width 98 height 30
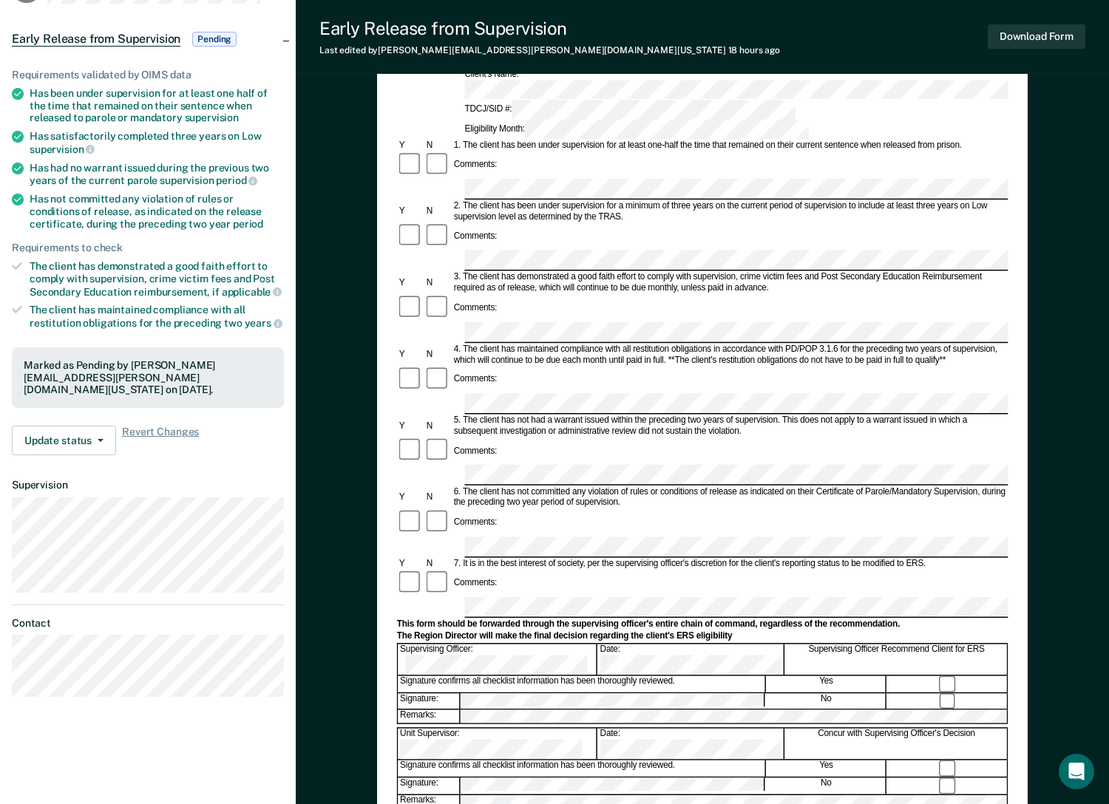
scroll to position [282, 0]
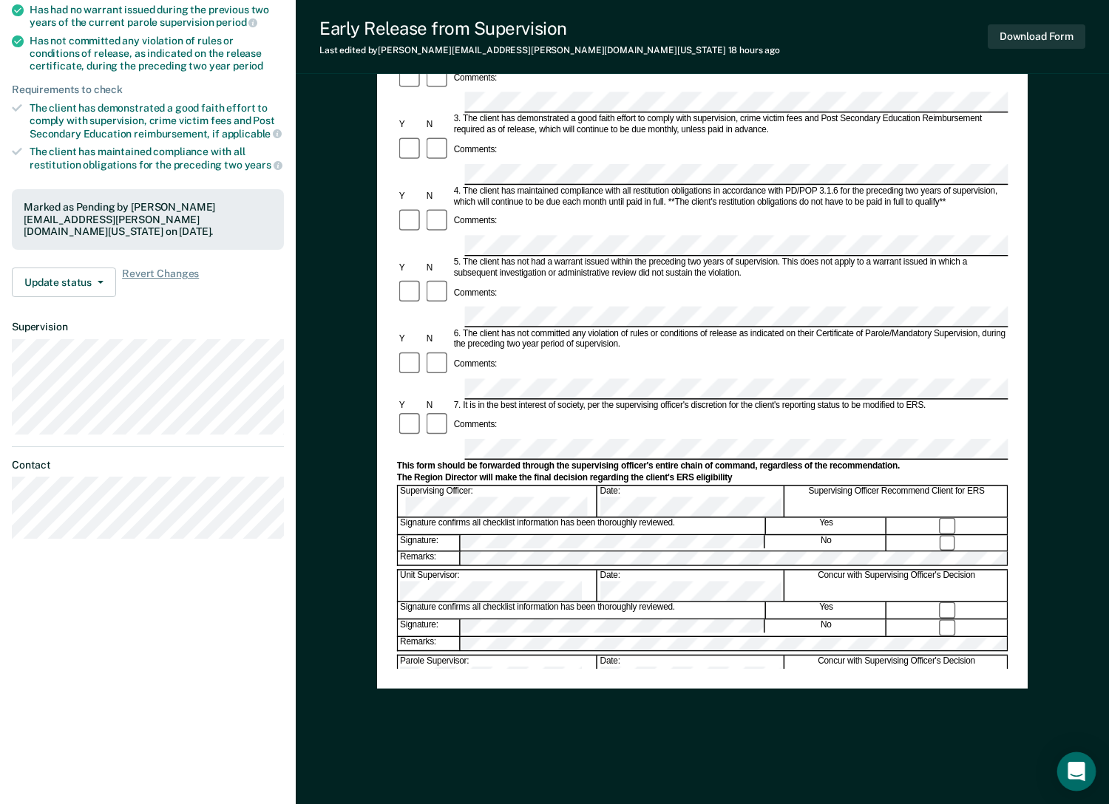
click at [1083, 769] on icon "Open Intercom Messenger" at bounding box center [1075, 771] width 17 height 19
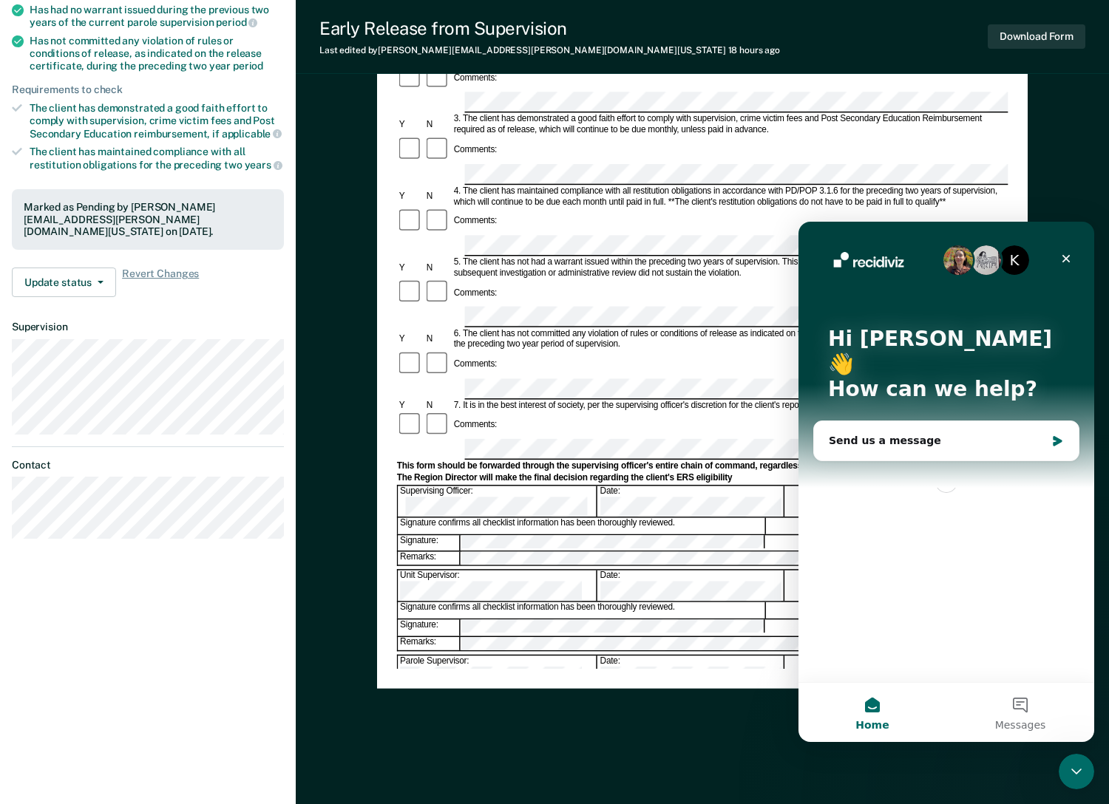
scroll to position [0, 0]
click at [906, 433] on div "Send us a message" at bounding box center [937, 441] width 217 height 16
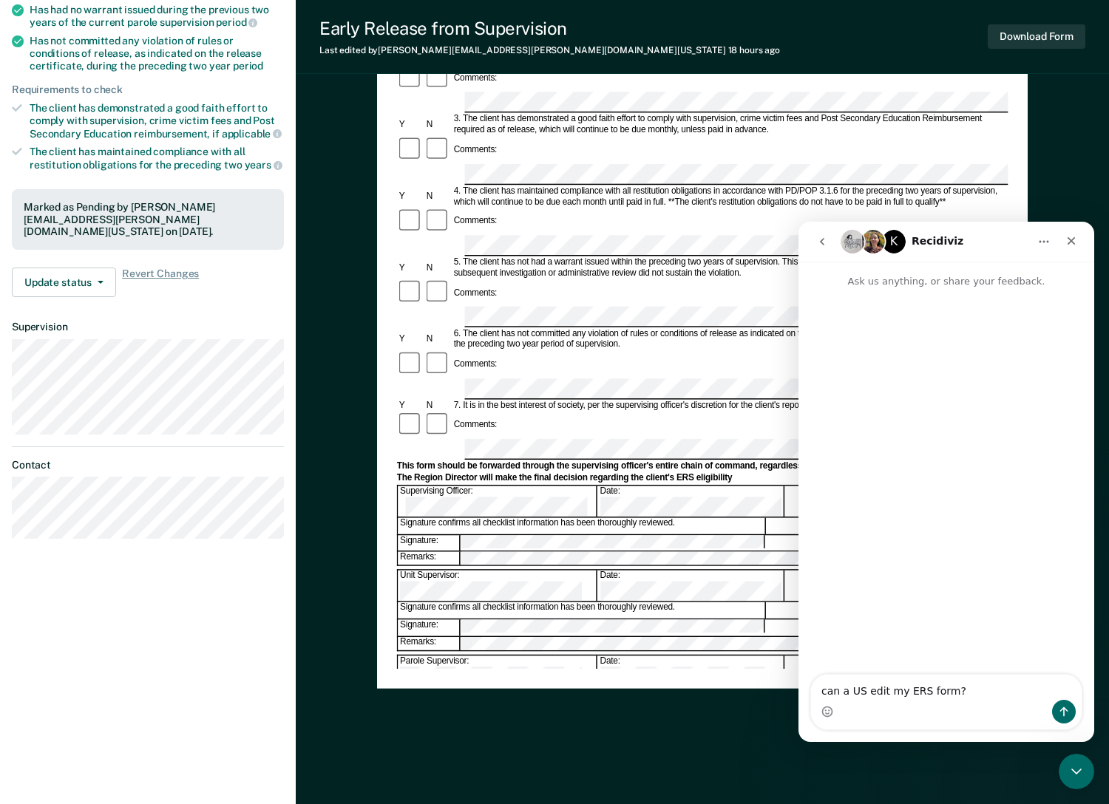
click at [943, 690] on textarea "can a US edit my ERS form?" at bounding box center [946, 687] width 271 height 25
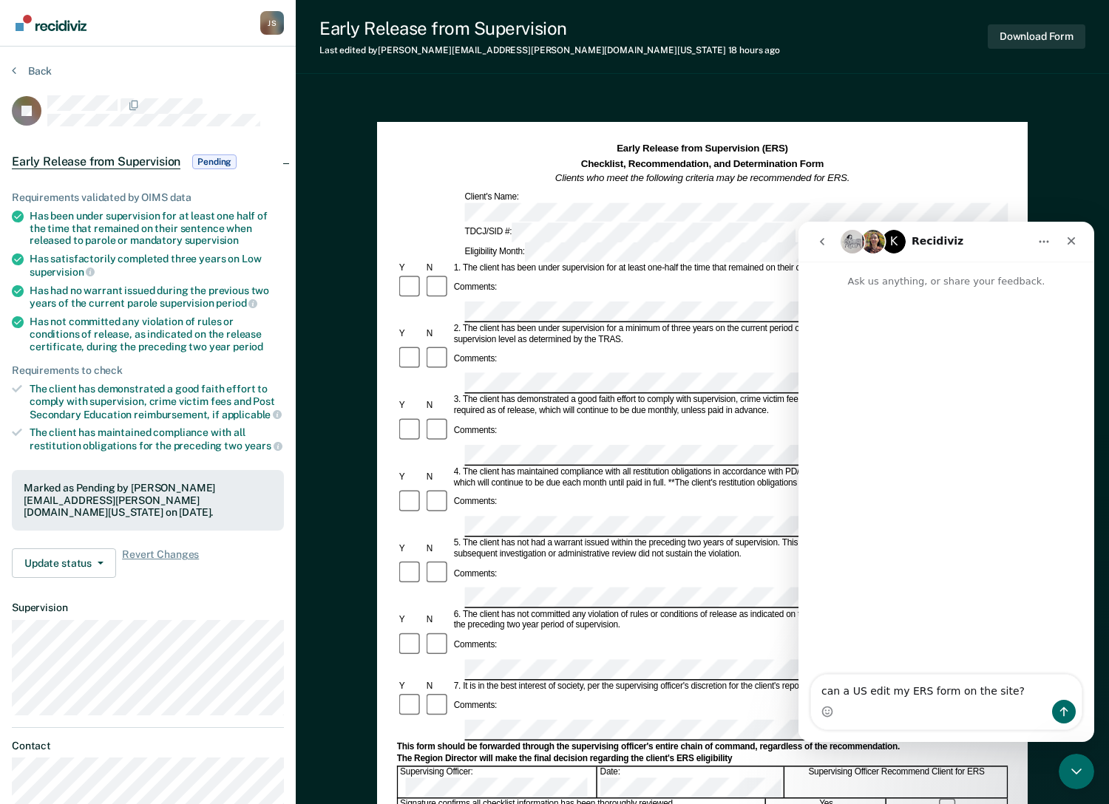
scroll to position [2, 0]
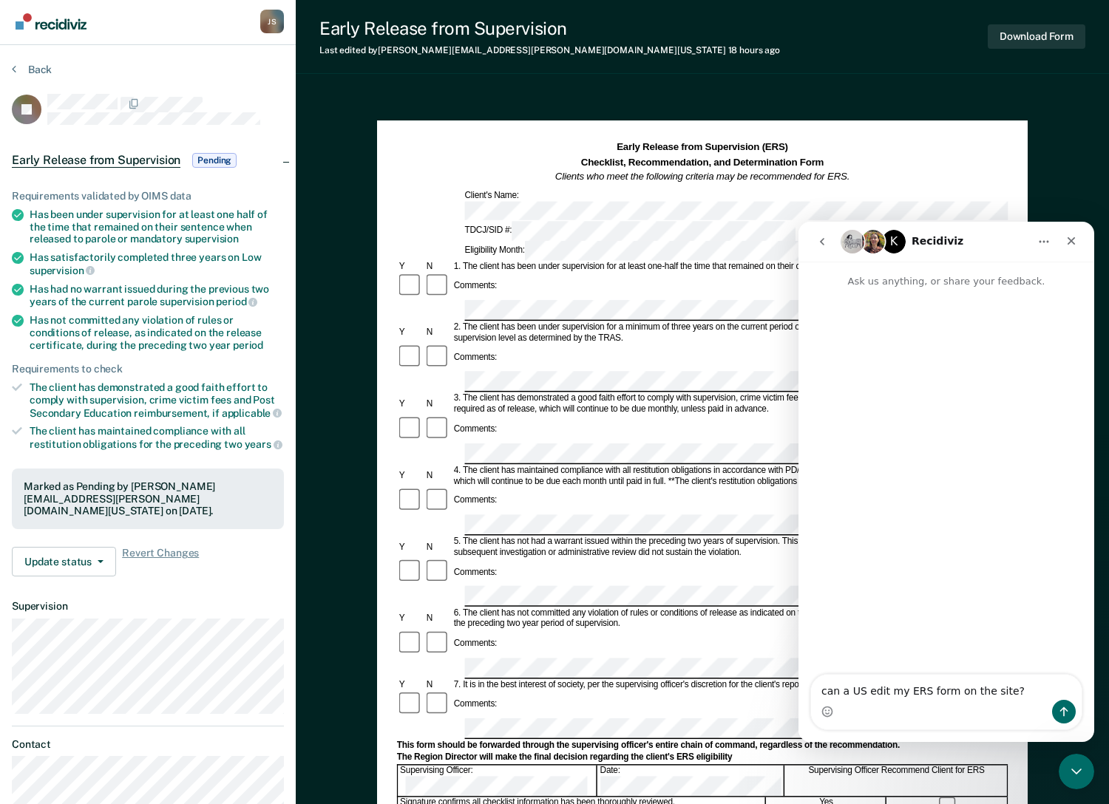
click at [857, 693] on textarea "can a US edit my ERS form on the site?" at bounding box center [946, 687] width 271 height 25
click at [875, 688] on textarea "can a Unit S edit my ERS form on the site?" at bounding box center [946, 687] width 271 height 25
click at [1033, 688] on textarea "can a Unit Supervisor edit my ERS form on the site?" at bounding box center [946, 680] width 271 height 40
click at [825, 696] on textarea "can a Unit Supervisor edit my ERS form on this site?" at bounding box center [946, 680] width 271 height 40
type textarea "Good morning, can a Unit Supervisor edit my ERS form on this site?"
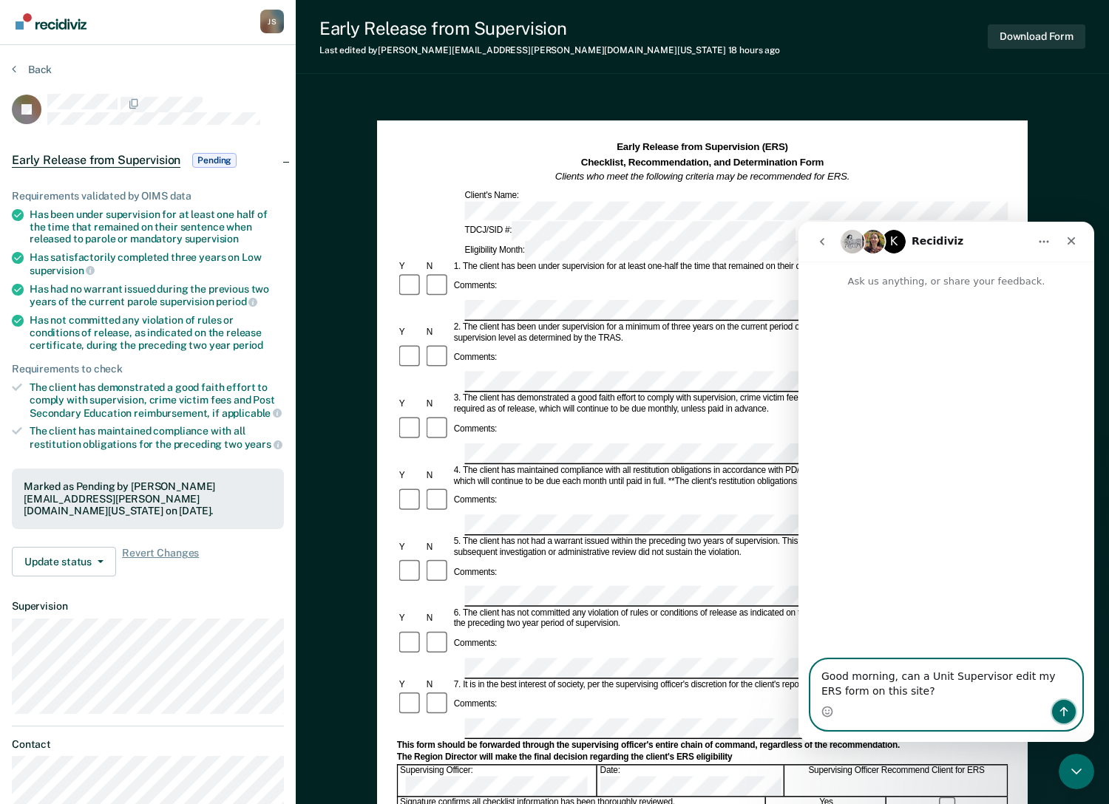
click at [1062, 713] on icon "Send a message…" at bounding box center [1064, 712] width 12 height 12
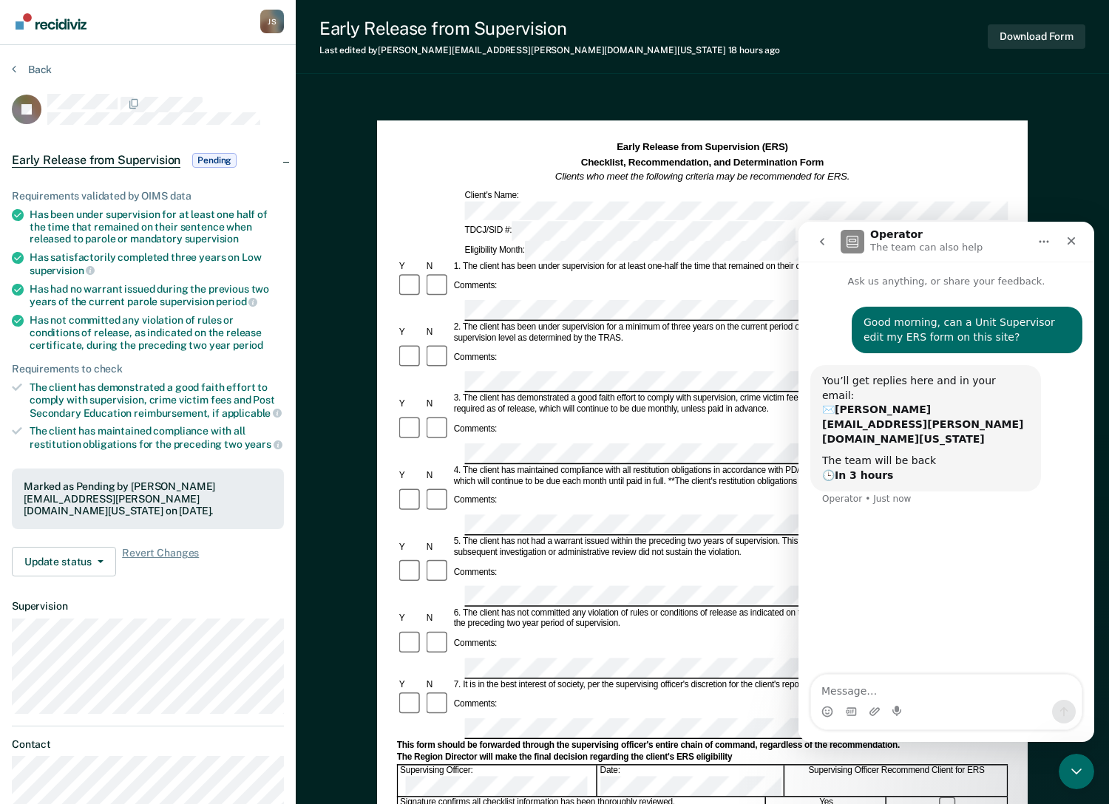
click at [1048, 237] on icon "Home" at bounding box center [1044, 242] width 12 height 12
click at [1053, 186] on div "Early Release from Supervision (ERS) Checklist, Recommendation, and Determinati…" at bounding box center [702, 586] width 813 height 994
click at [1077, 238] on div "Close" at bounding box center [1071, 241] width 27 height 27
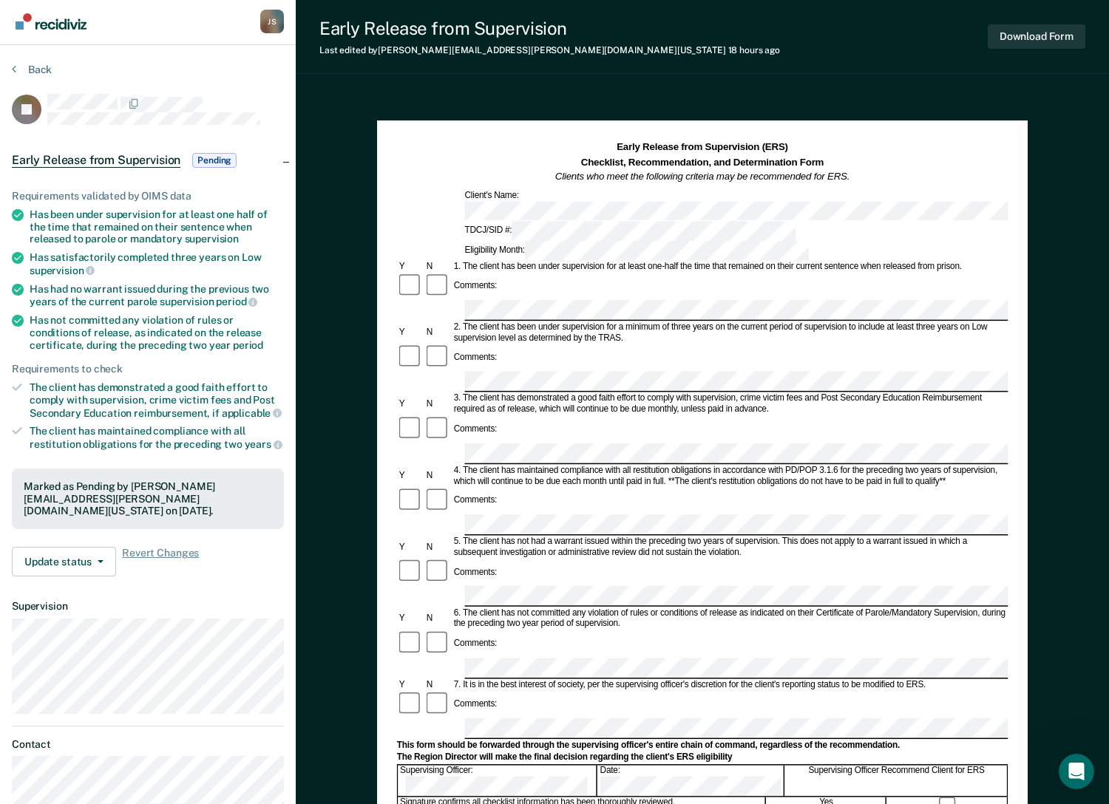
scroll to position [0, 0]
click at [1069, 773] on icon "Open Intercom Messenger" at bounding box center [1074, 770] width 24 height 24
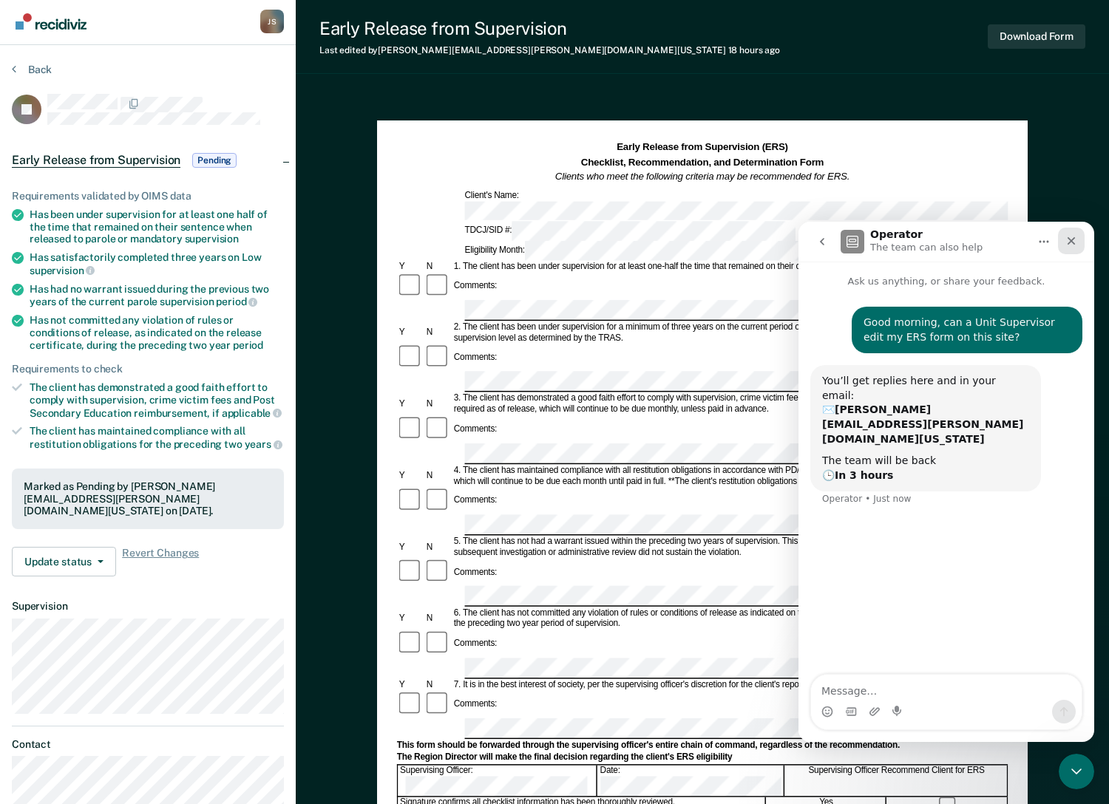
click at [1070, 238] on icon "Close" at bounding box center [1071, 241] width 12 height 12
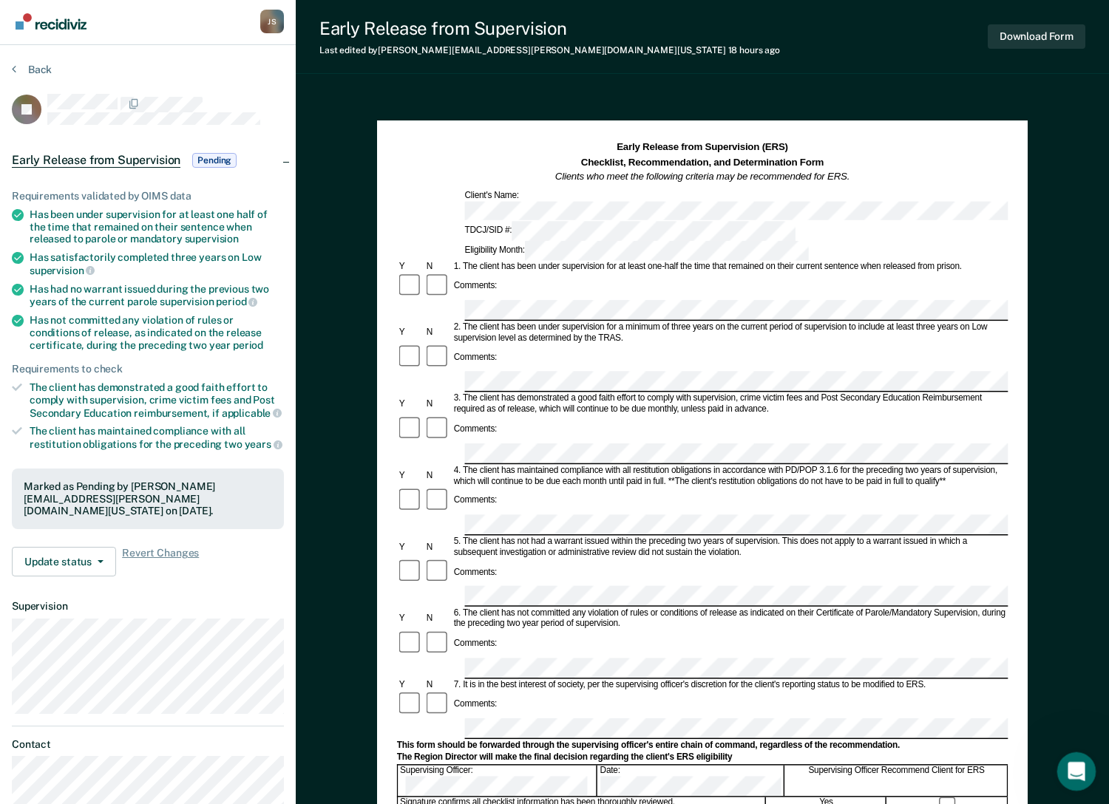
click at [1078, 773] on icon "Open Intercom Messenger" at bounding box center [1074, 770] width 24 height 24
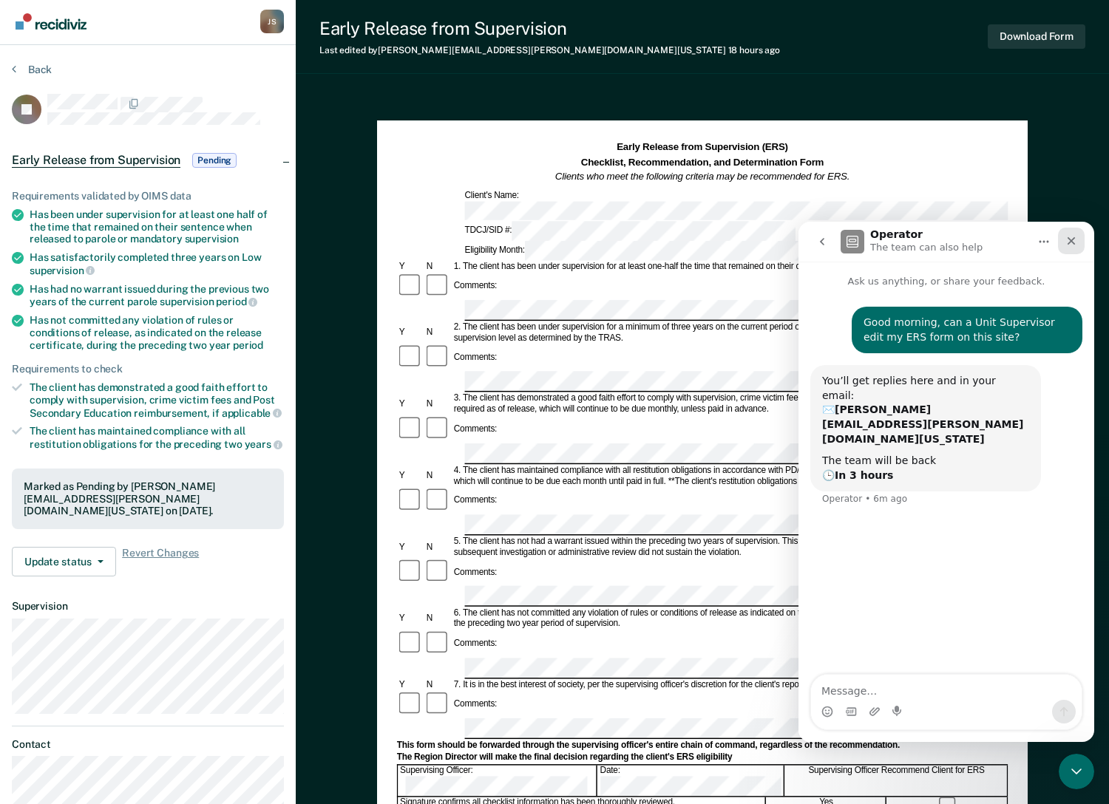
click at [1067, 243] on icon "Close" at bounding box center [1071, 241] width 12 height 12
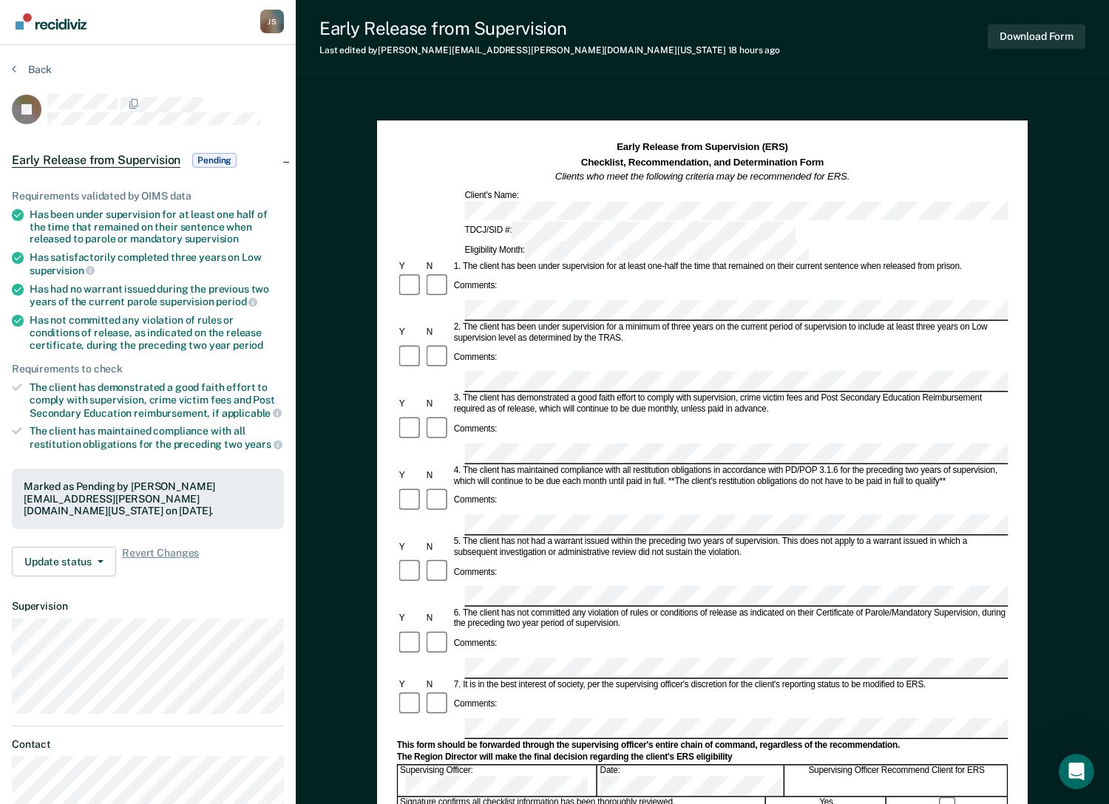
click at [1056, 449] on div "Early Release from Supervision (ERS) Checklist, Recommendation, and Determinati…" at bounding box center [702, 586] width 813 height 994
click at [458, 654] on form "Early Release from Supervision (ERS) Checklist, Recommendation, and Determinati…" at bounding box center [702, 668] width 611 height 1056
